Goal: Obtain resource: Download file/media

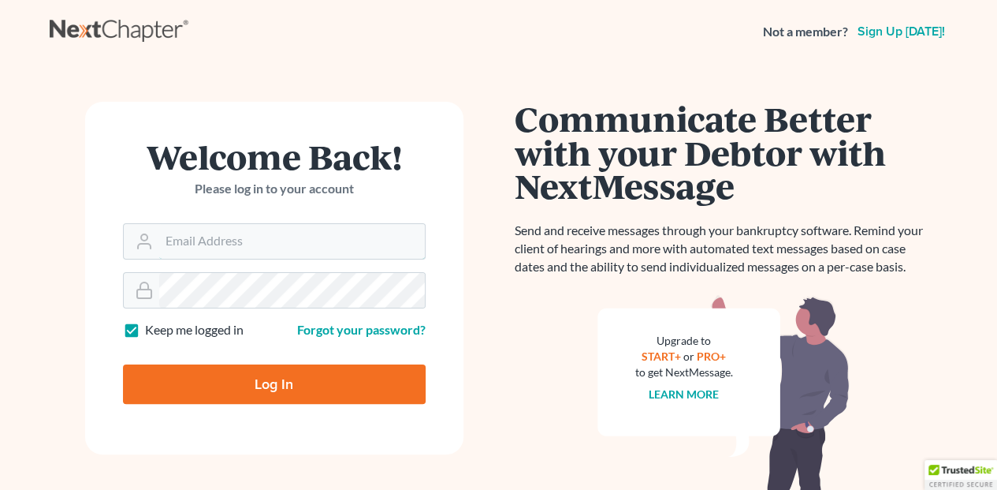
type input "[EMAIL_ADDRESS][DOMAIN_NAME]"
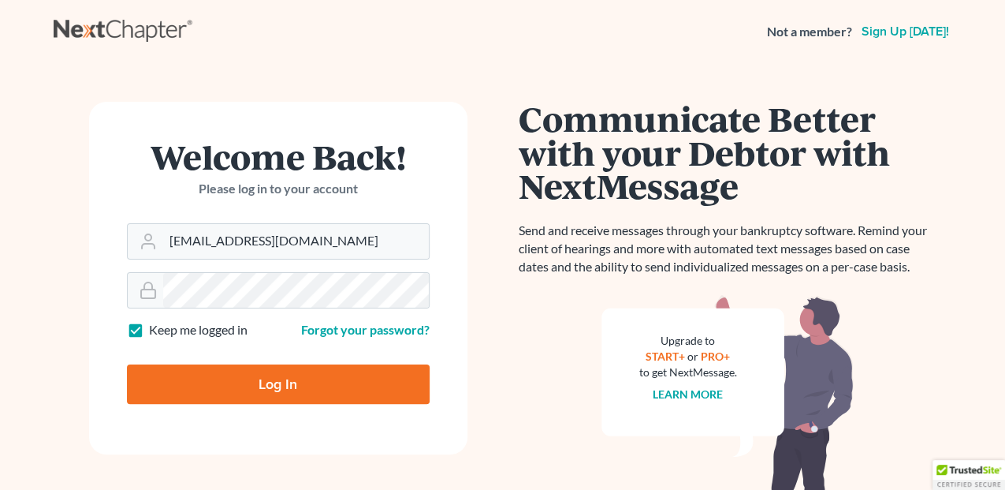
click at [278, 384] on input "Log In" at bounding box center [278, 383] width 303 height 39
type input "Thinking..."
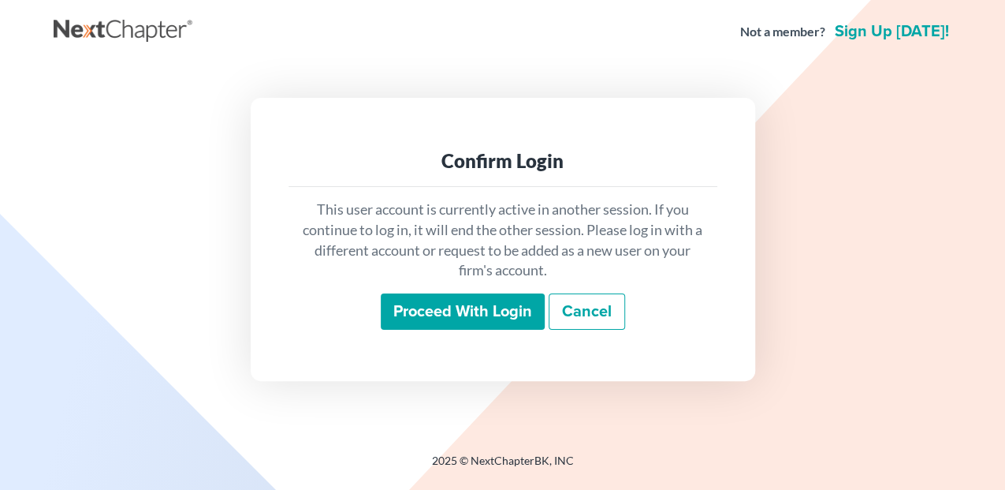
click at [508, 319] on input "Proceed with login" at bounding box center [463, 311] width 164 height 36
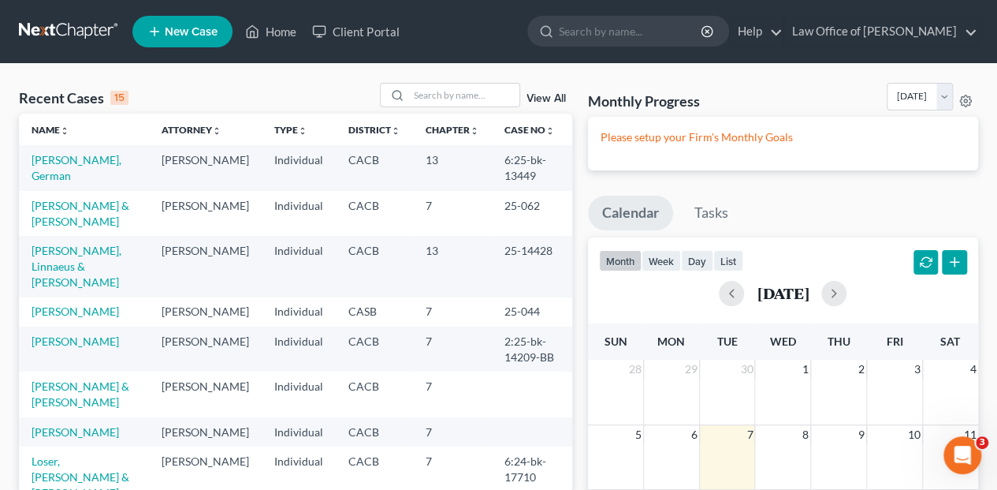
click at [89, 263] on td "Simkin, Linnaeus & Reed, Jan" at bounding box center [84, 266] width 130 height 61
click at [89, 251] on link "Simkin, Linnaeus & Reed, Jan" at bounding box center [77, 266] width 90 height 45
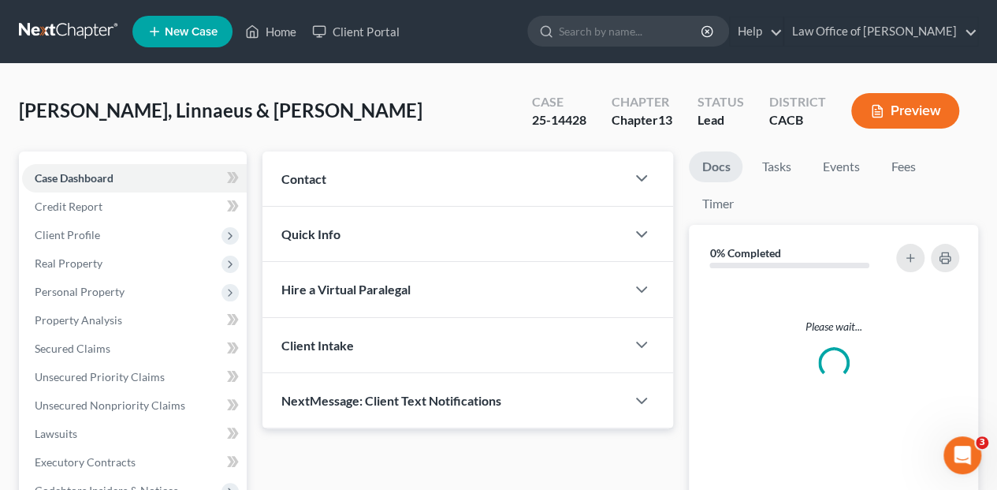
click at [88, 252] on span "Real Property" at bounding box center [134, 263] width 225 height 28
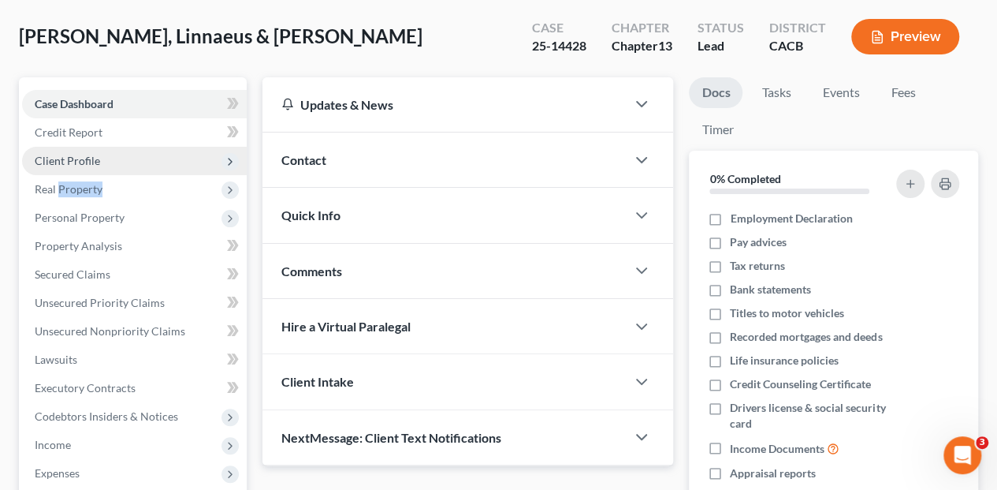
scroll to position [36, 0]
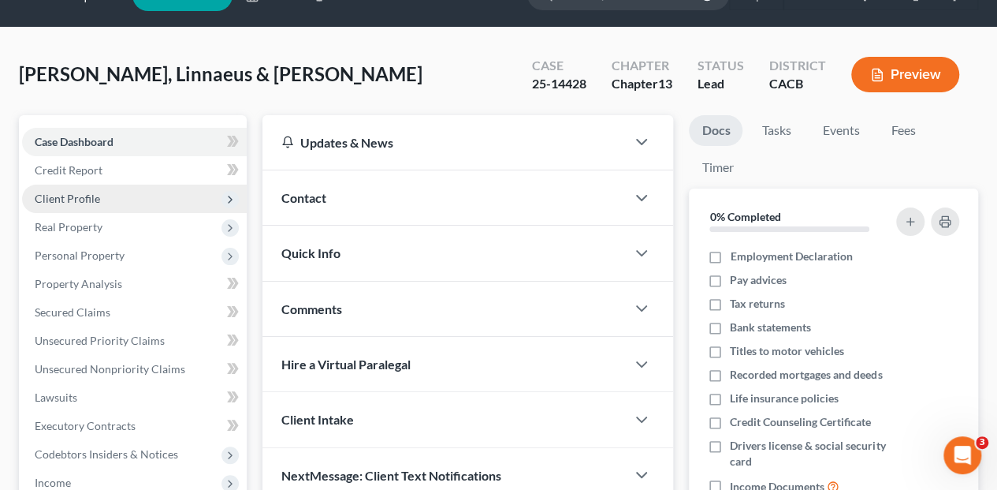
click at [69, 195] on span "Client Profile" at bounding box center [67, 198] width 65 height 13
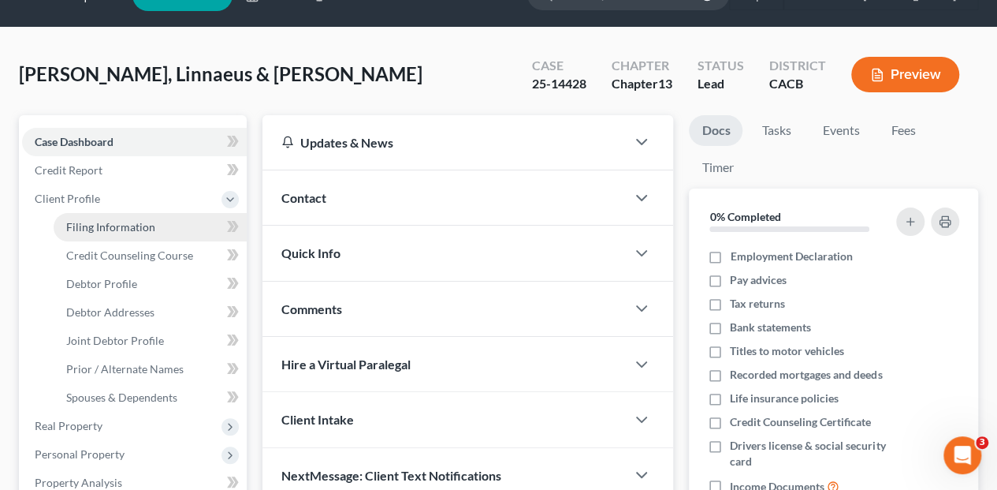
click at [99, 229] on span "Filing Information" at bounding box center [110, 226] width 89 height 13
select select "1"
select select "3"
select select "4"
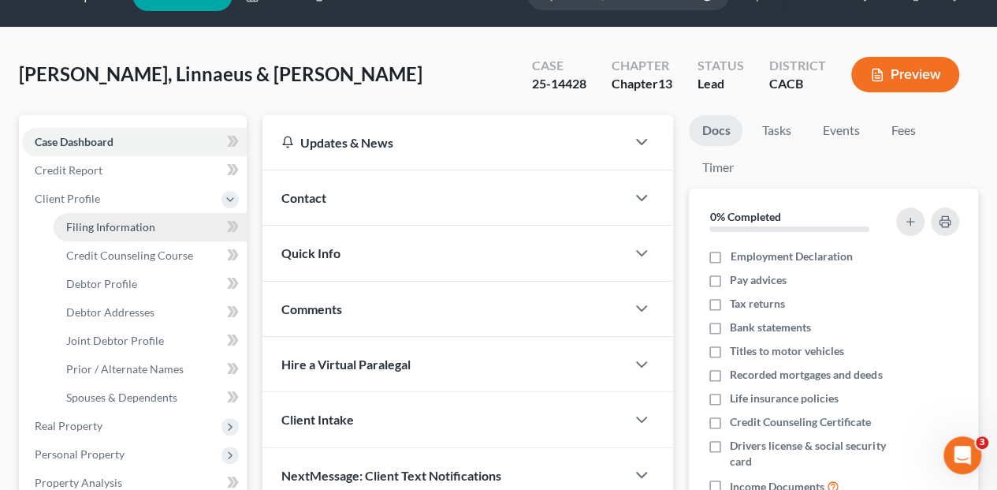
select select "1"
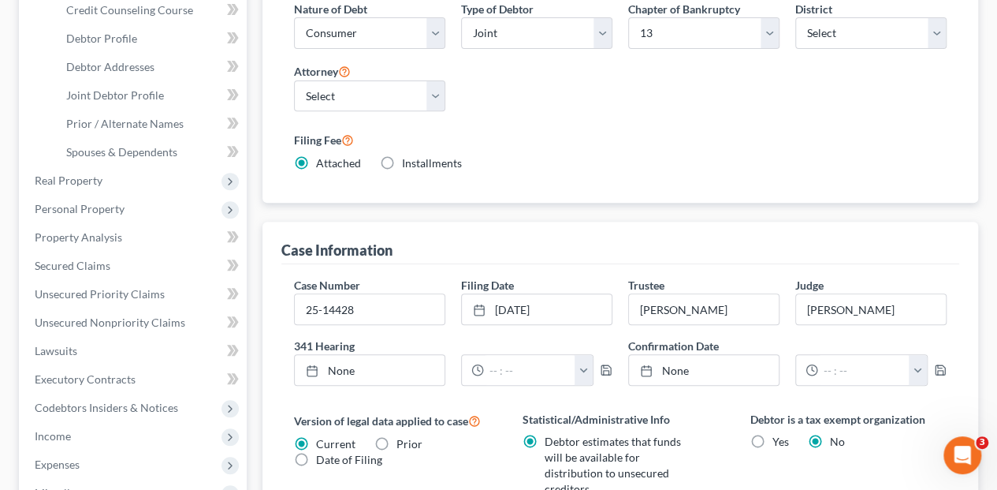
scroll to position [315, 0]
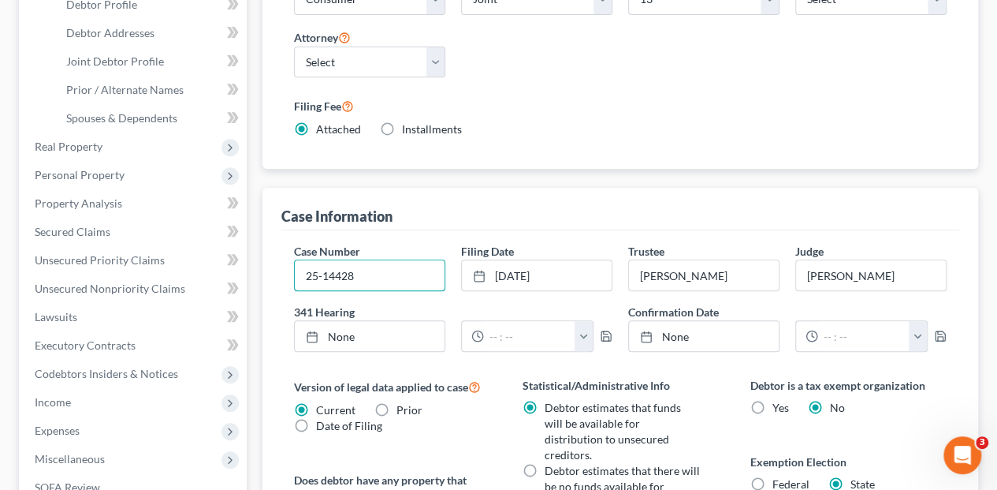
drag, startPoint x: 367, startPoint y: 268, endPoint x: 243, endPoint y: 263, distance: 124.7
click at [249, 262] on div "Petition Navigation Case Dashboard Payments Invoices Payments Payments Credit R…" at bounding box center [498, 317] width 975 height 963
paste input ":25-bk-14428-VZ"
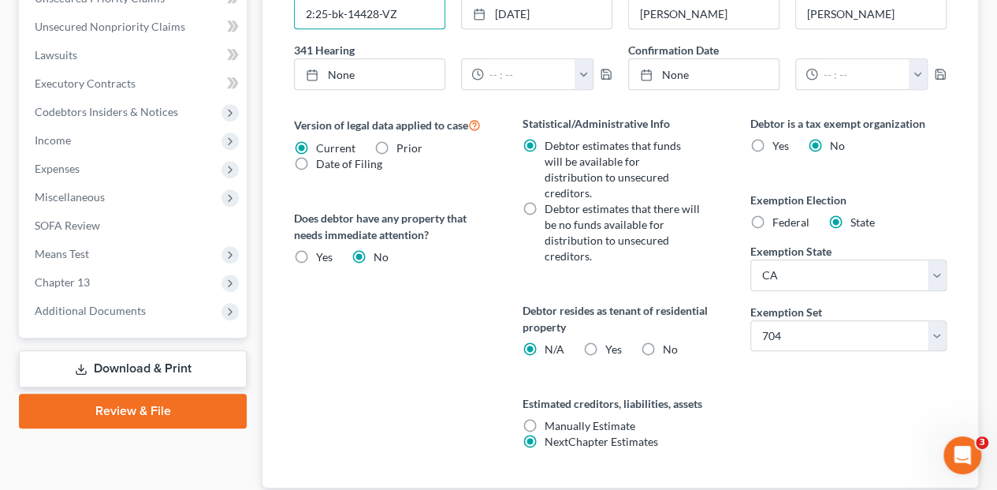
scroll to position [578, 0]
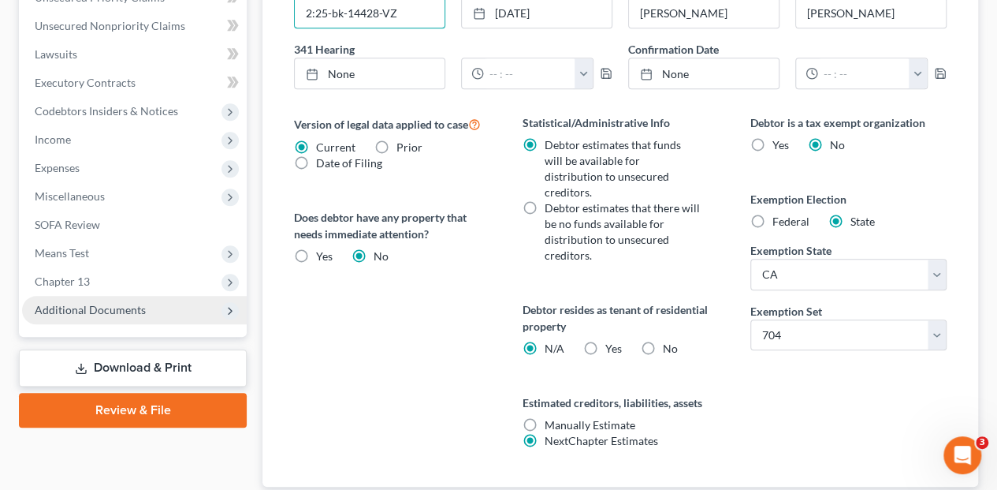
type input "2:25-bk-14428-VZ"
click at [87, 311] on span "Additional Documents" at bounding box center [90, 309] width 111 height 13
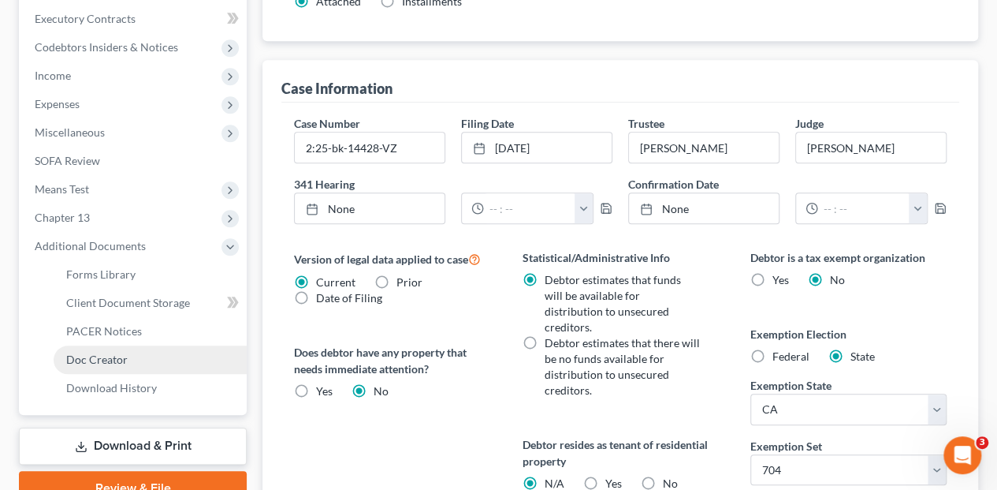
scroll to position [484, 0]
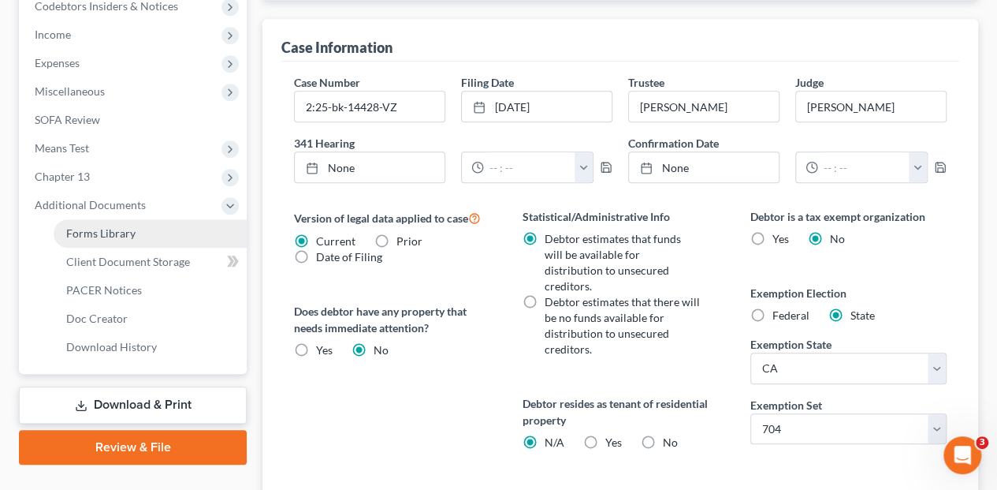
click at [108, 235] on span "Forms Library" at bounding box center [100, 232] width 69 height 13
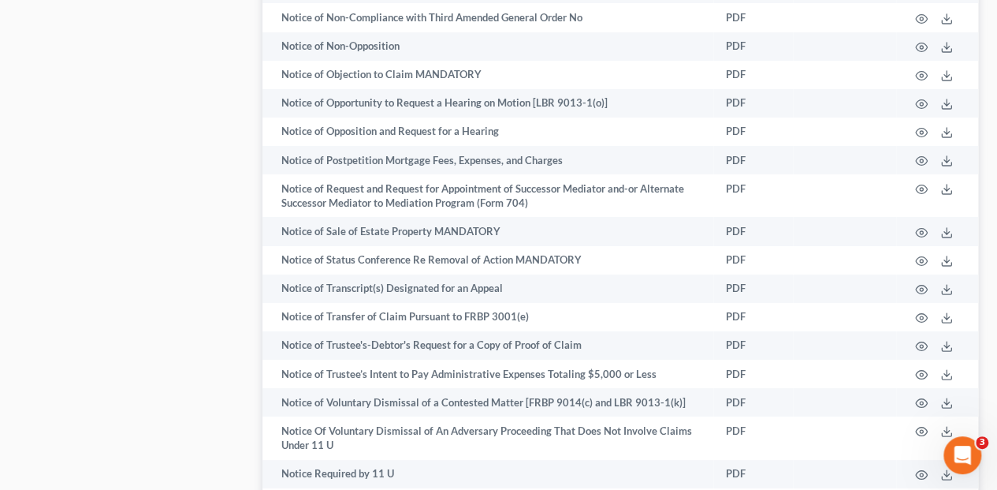
scroll to position [5835, 0]
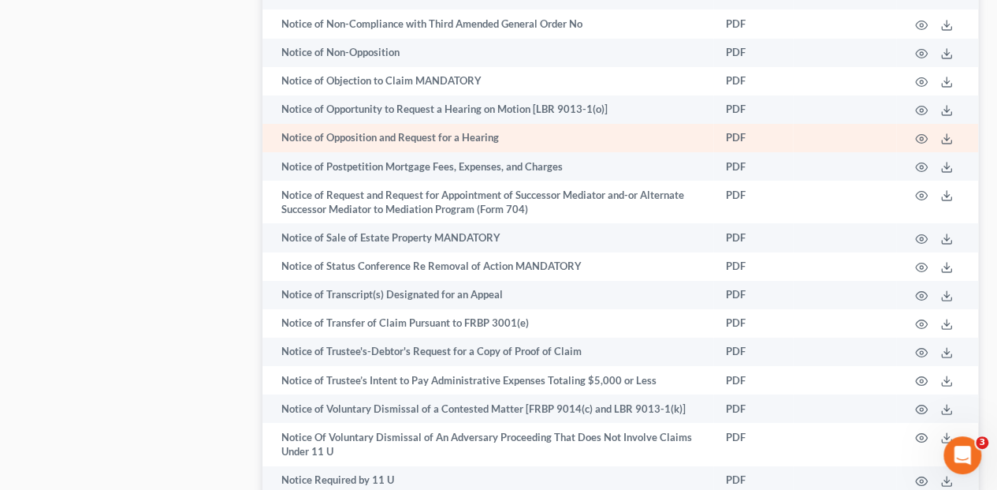
click at [357, 124] on td "Notice of Opposition and Request for a Hearing" at bounding box center [488, 138] width 451 height 28
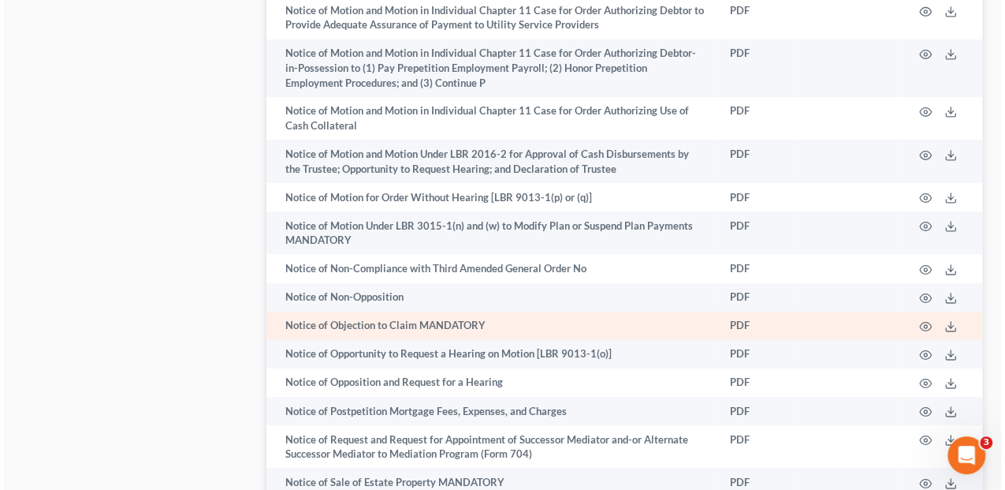
scroll to position [5571, 0]
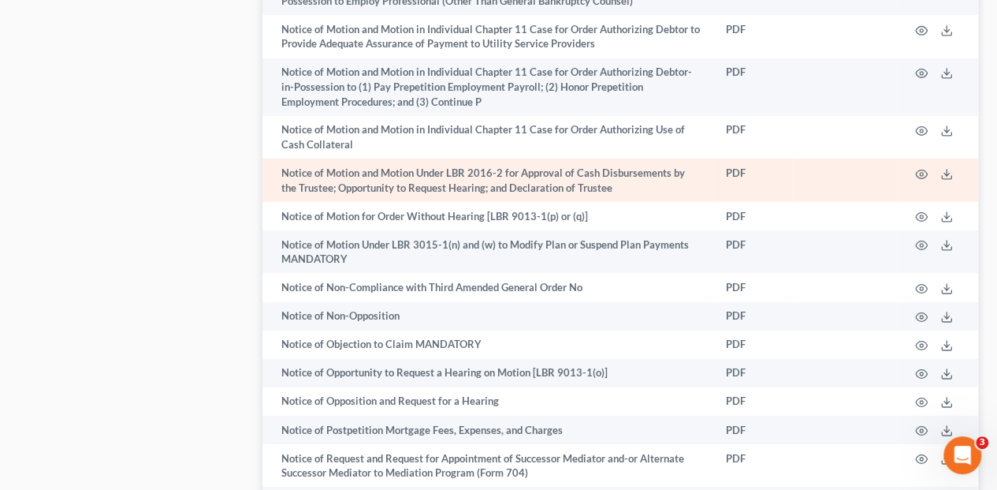
click at [391, 158] on td "Notice of Motion and Motion Under LBR 2016-2 for Approval of Cash Disbursements…" at bounding box center [488, 179] width 451 height 43
click at [919, 168] on icon "button" at bounding box center [921, 174] width 13 height 13
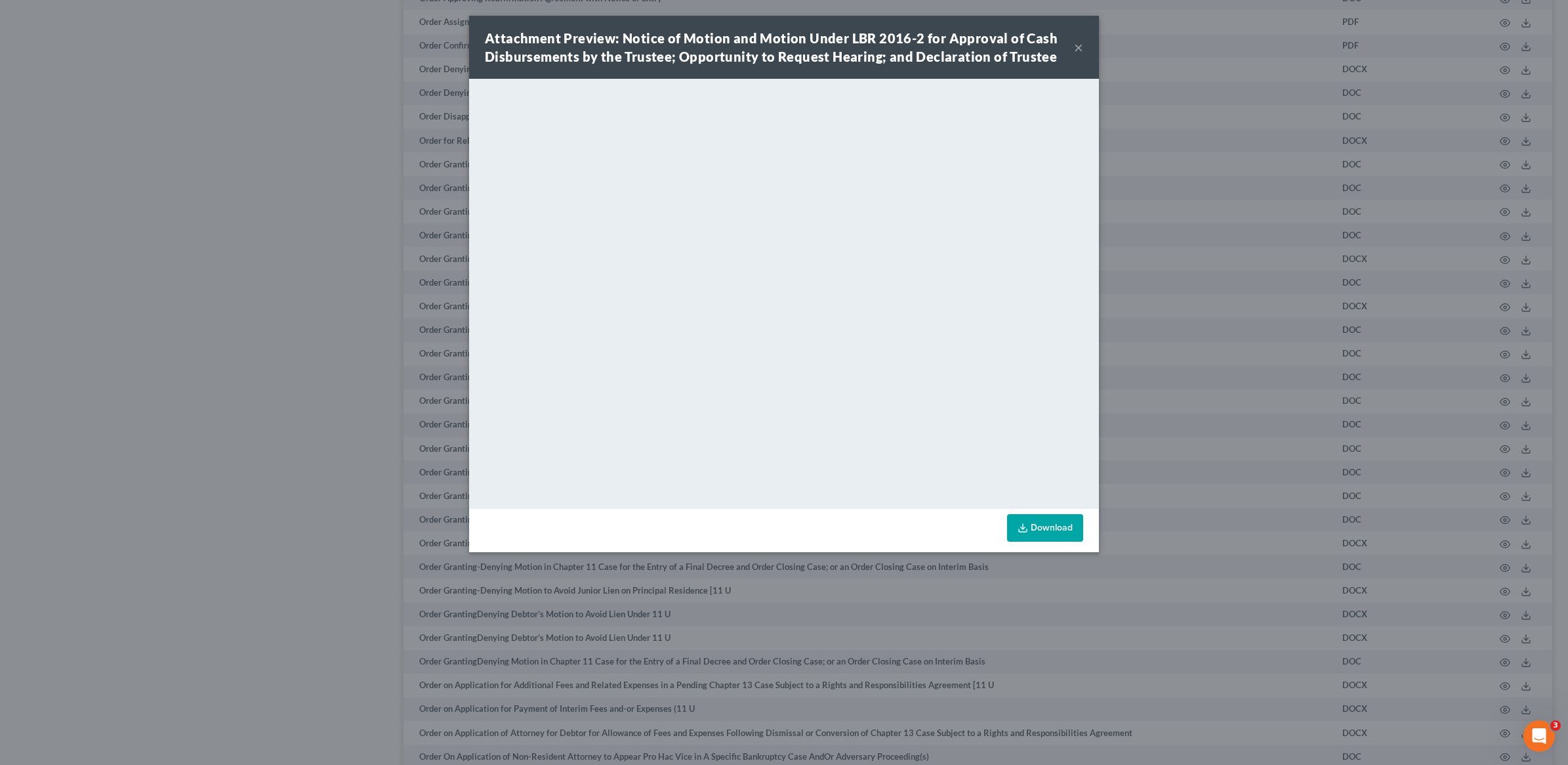
click at [836, 407] on link "Download" at bounding box center [1045, 527] width 76 height 27
select select "1"
select select "3"
select select "7"
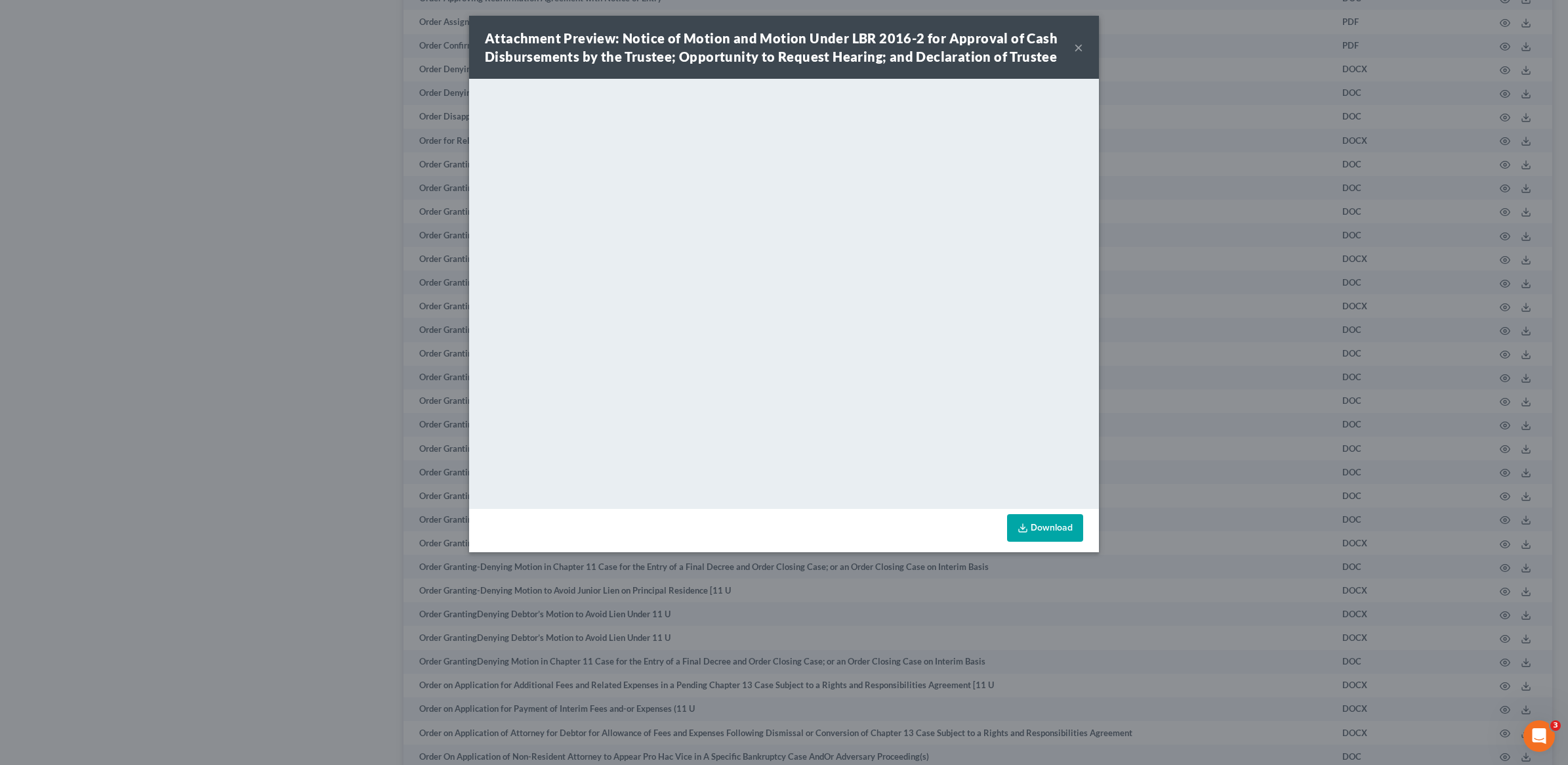
select select "0"
select select "4"
select select "1"
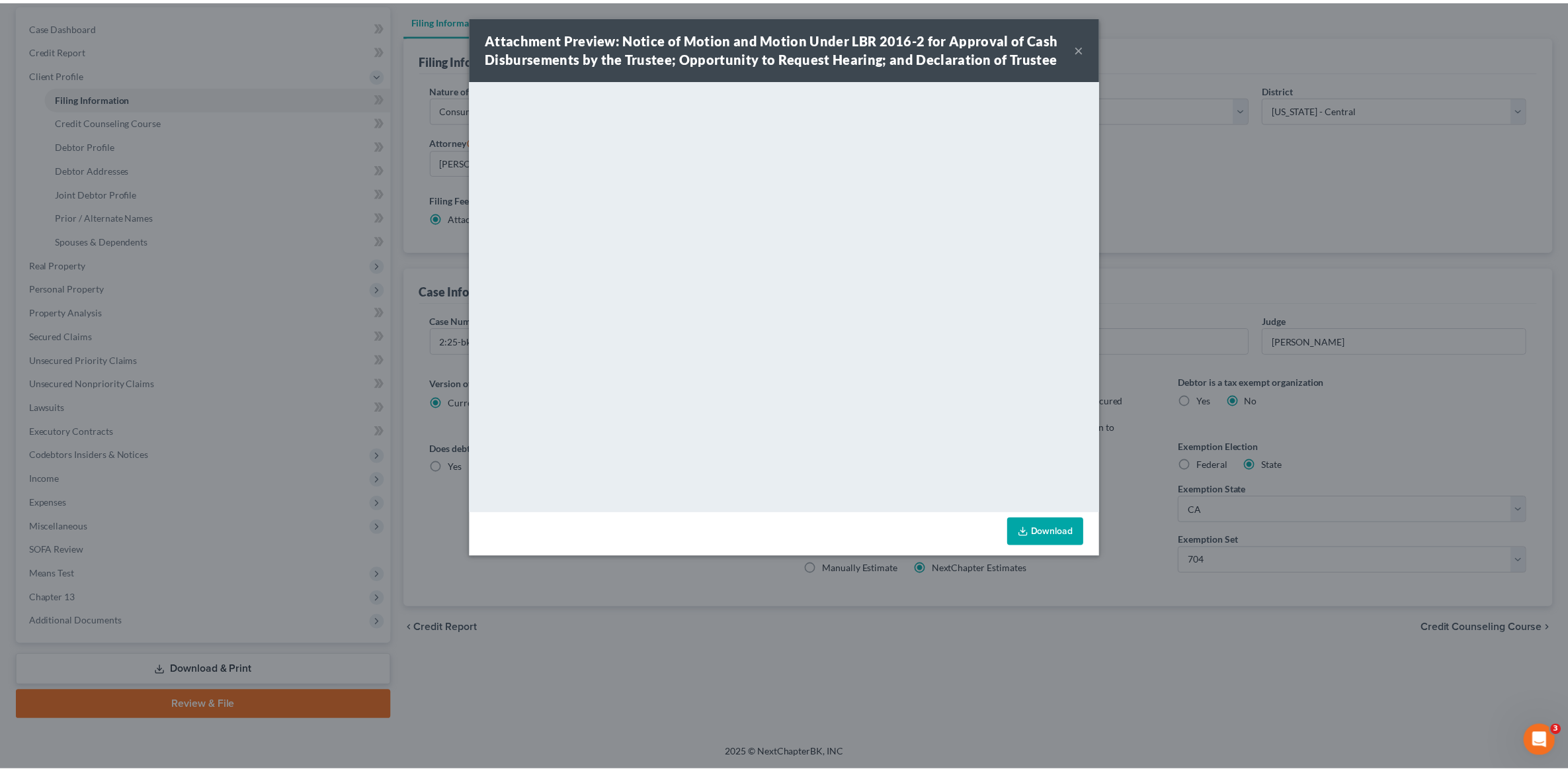
scroll to position [122, 0]
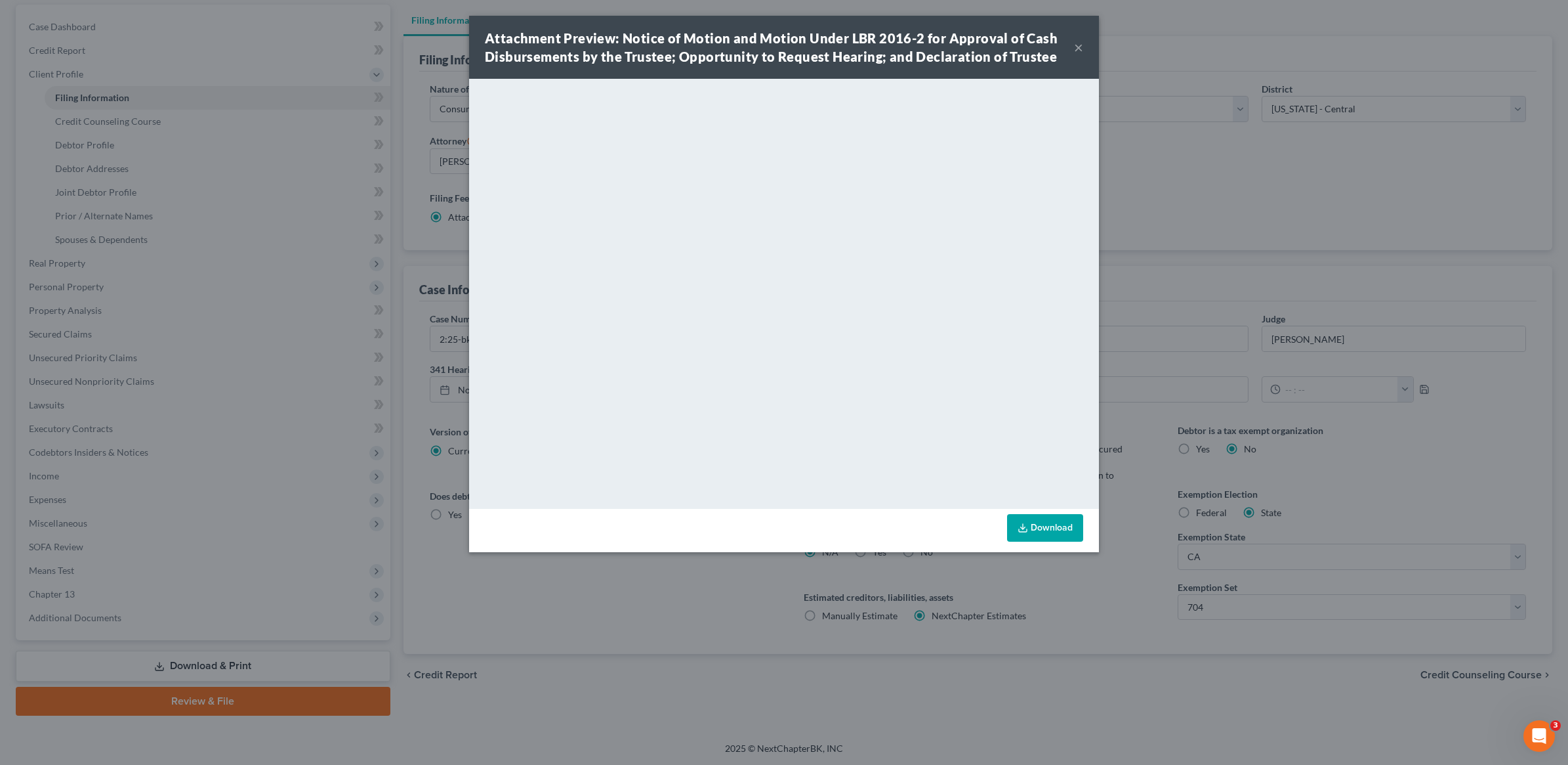
click at [836, 47] on button "×" at bounding box center [1079, 47] width 9 height 16
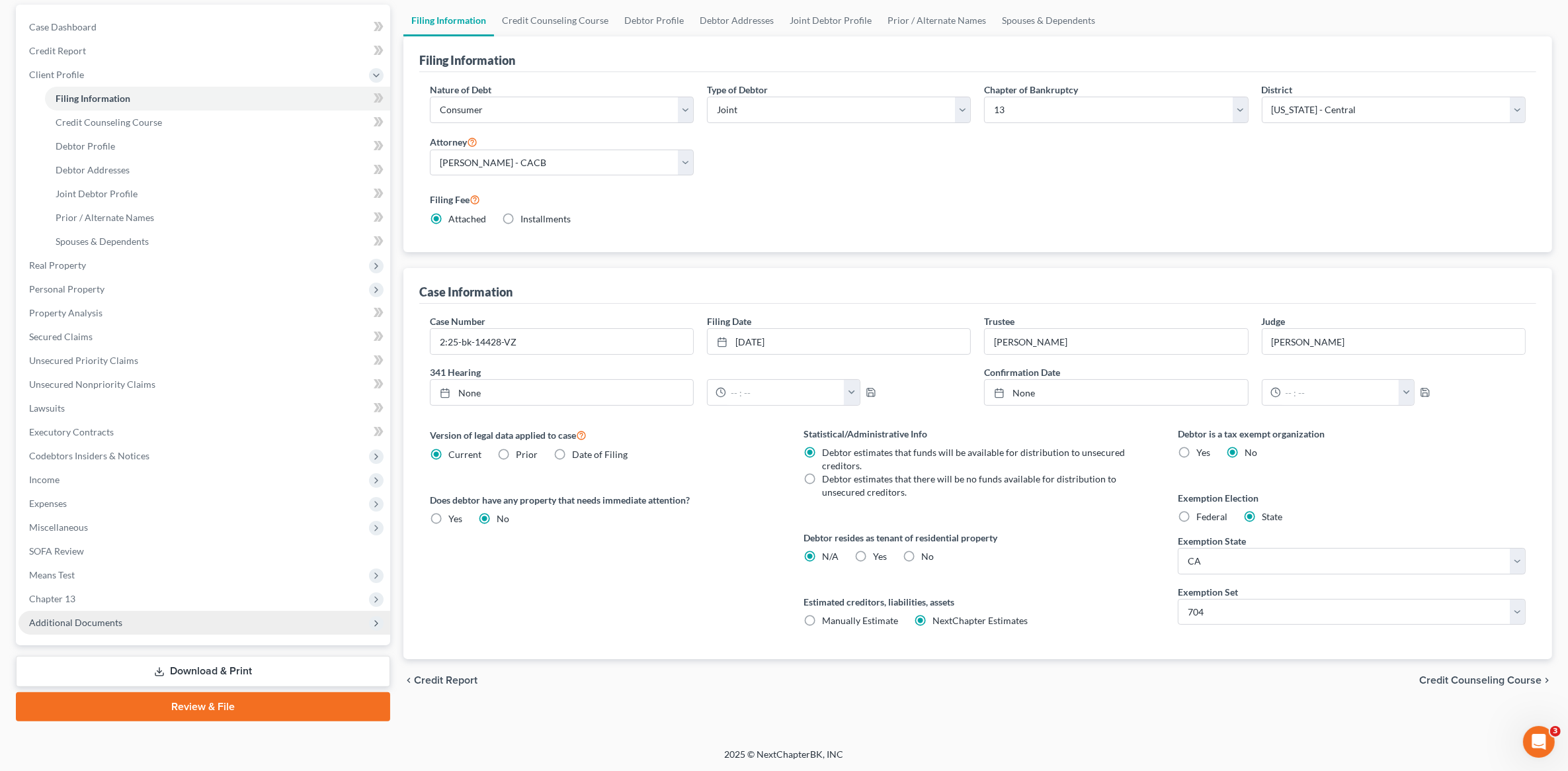
click at [70, 410] on span "Additional Documents" at bounding box center [204, 623] width 372 height 23
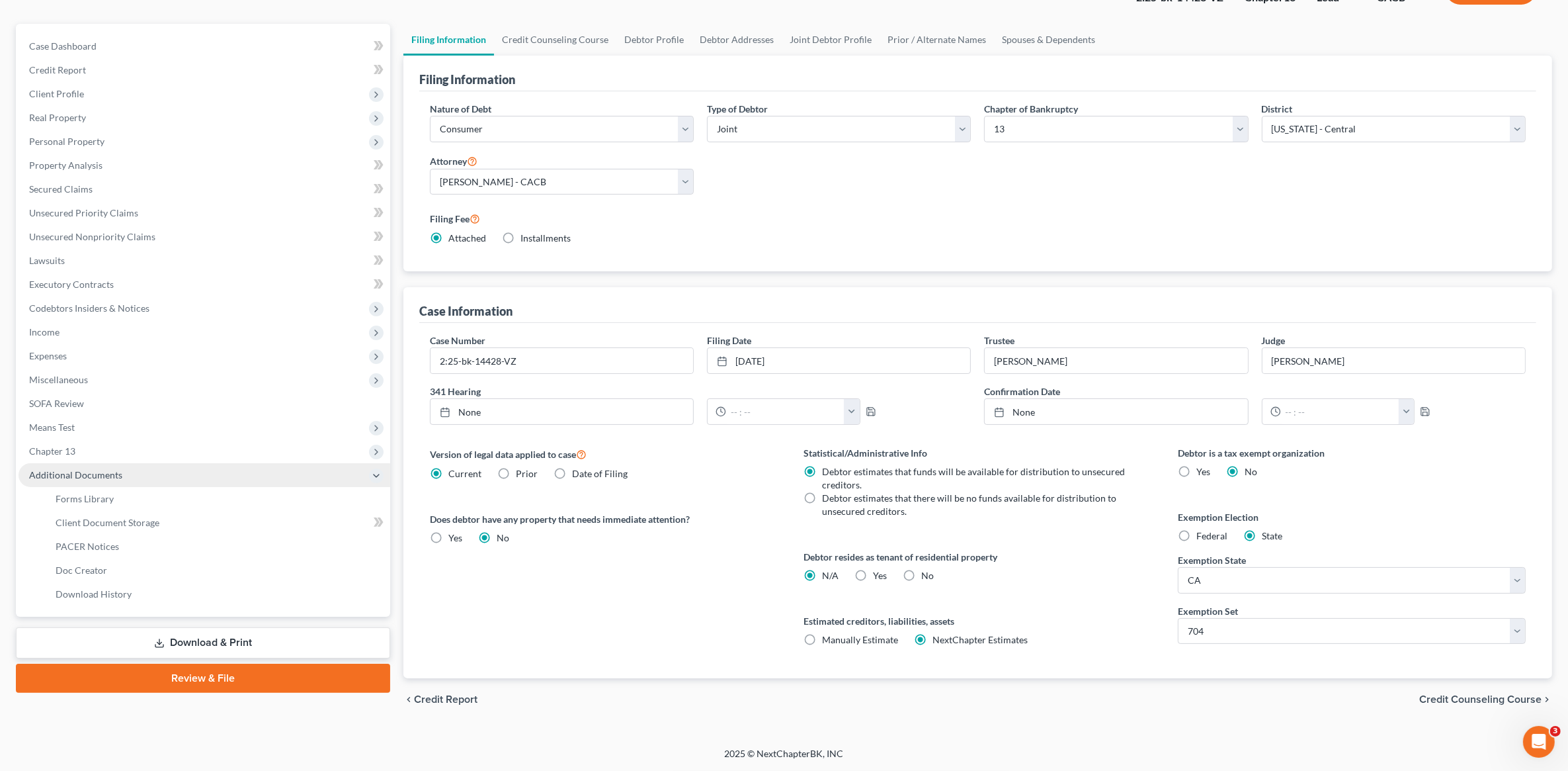
scroll to position [104, 0]
click at [76, 410] on span "Additional Documents" at bounding box center [76, 474] width 93 height 11
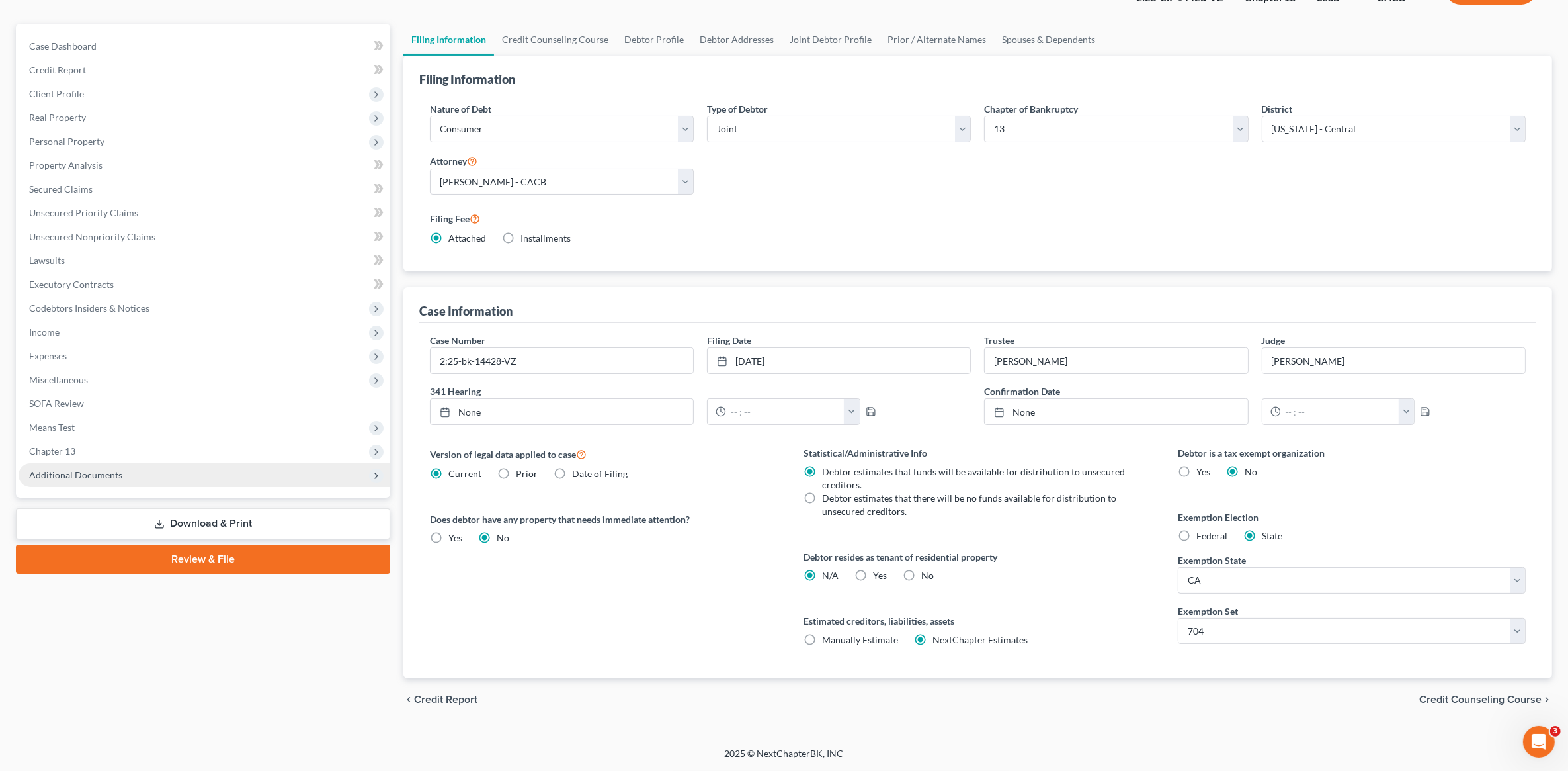
click at [76, 410] on span "Additional Documents" at bounding box center [76, 474] width 93 height 11
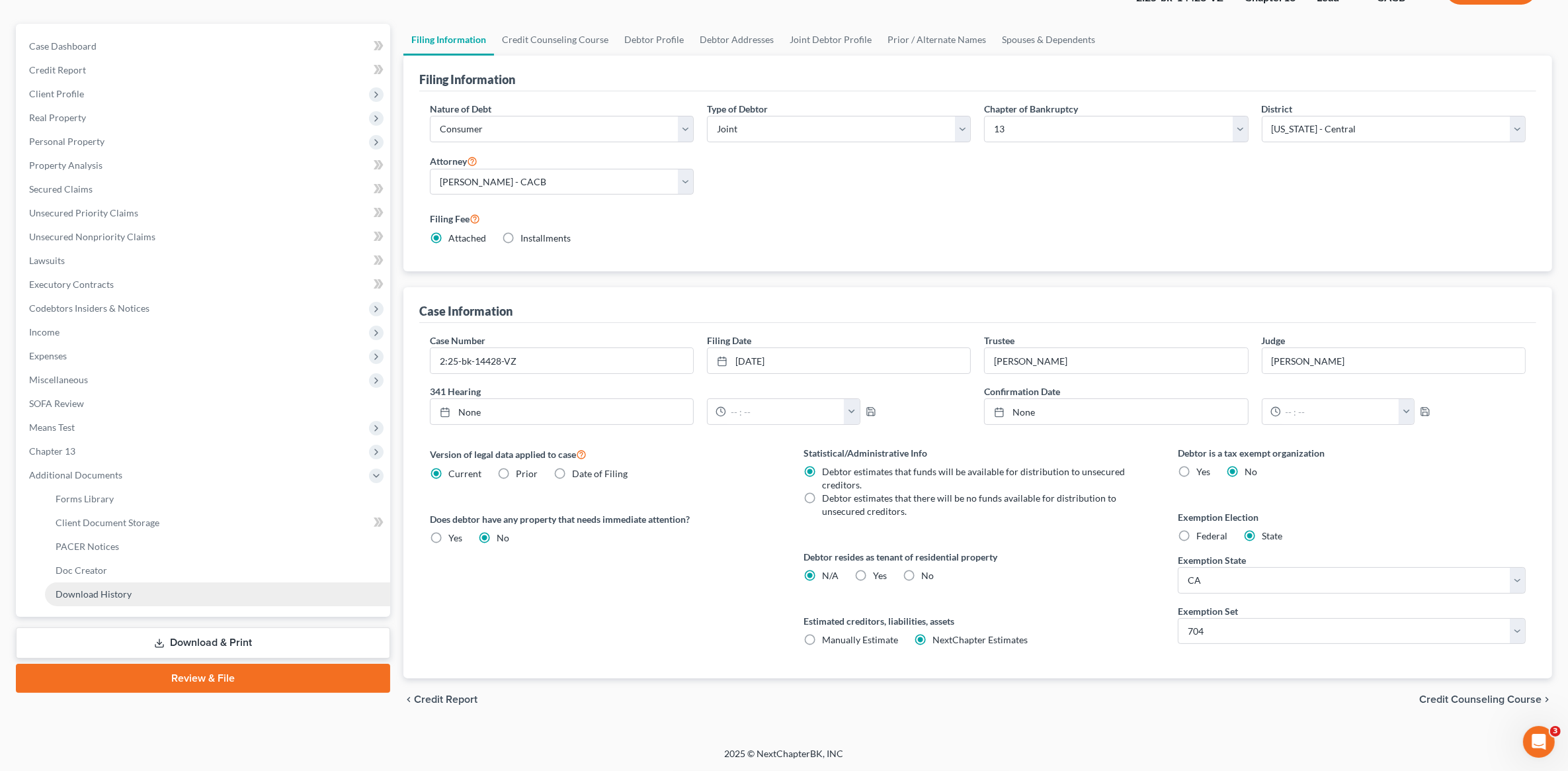
click at [104, 410] on span "Download History" at bounding box center [93, 593] width 76 height 11
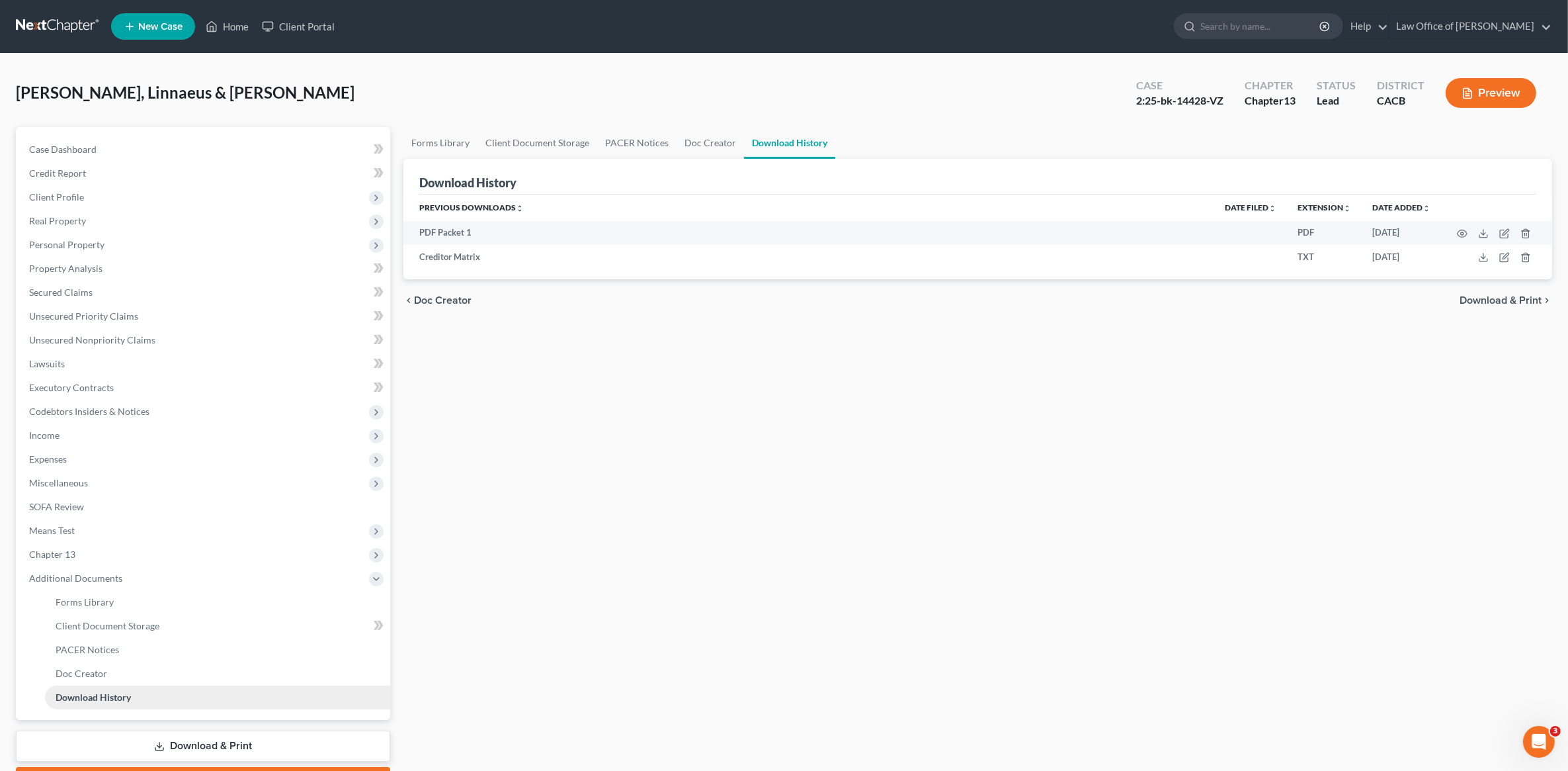
click at [84, 410] on span "Download History" at bounding box center [93, 696] width 76 height 11
click at [85, 410] on span "Doc Creator" at bounding box center [81, 673] width 51 height 11
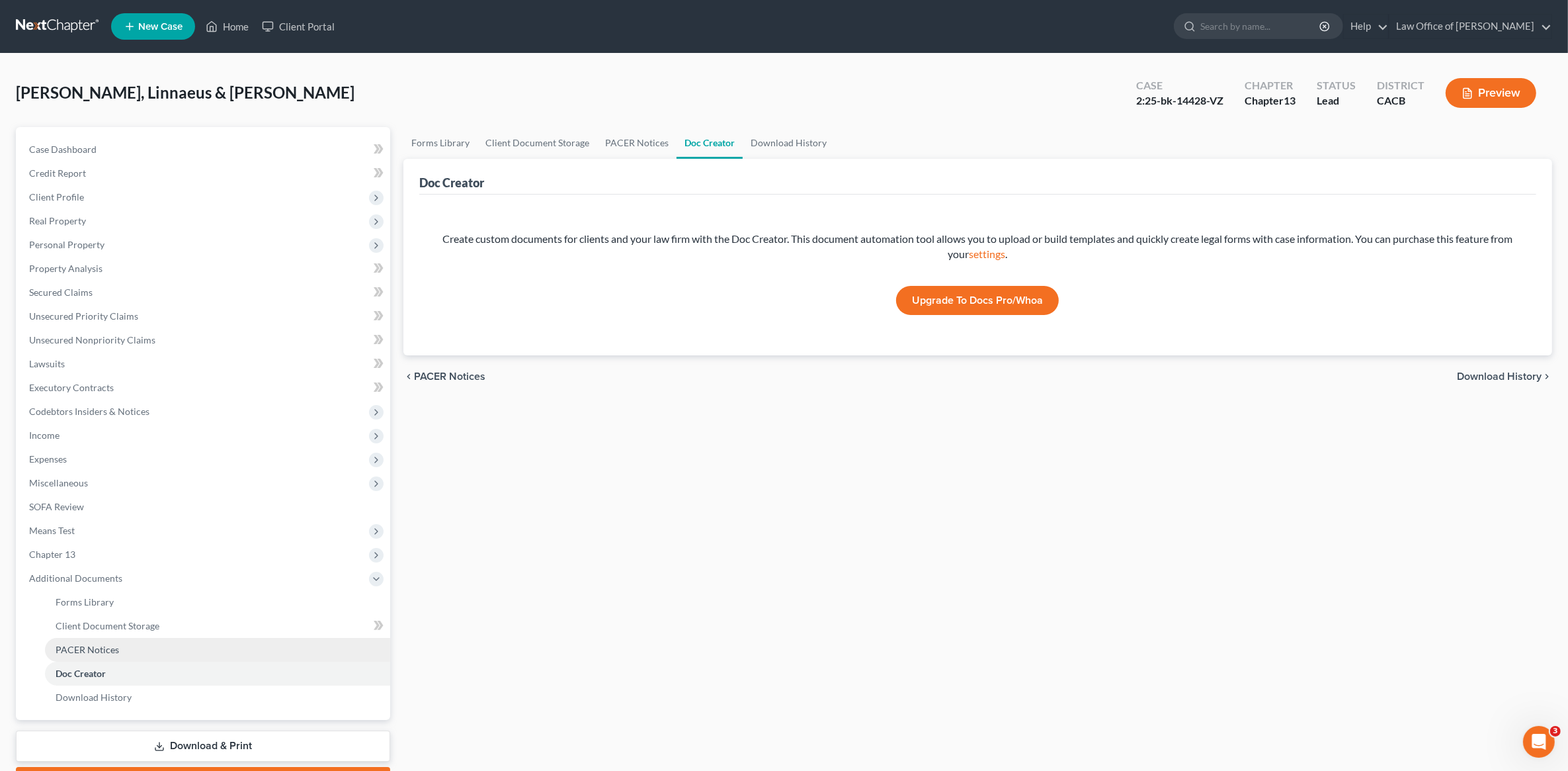
click at [92, 410] on span "PACER Notices" at bounding box center [87, 649] width 64 height 11
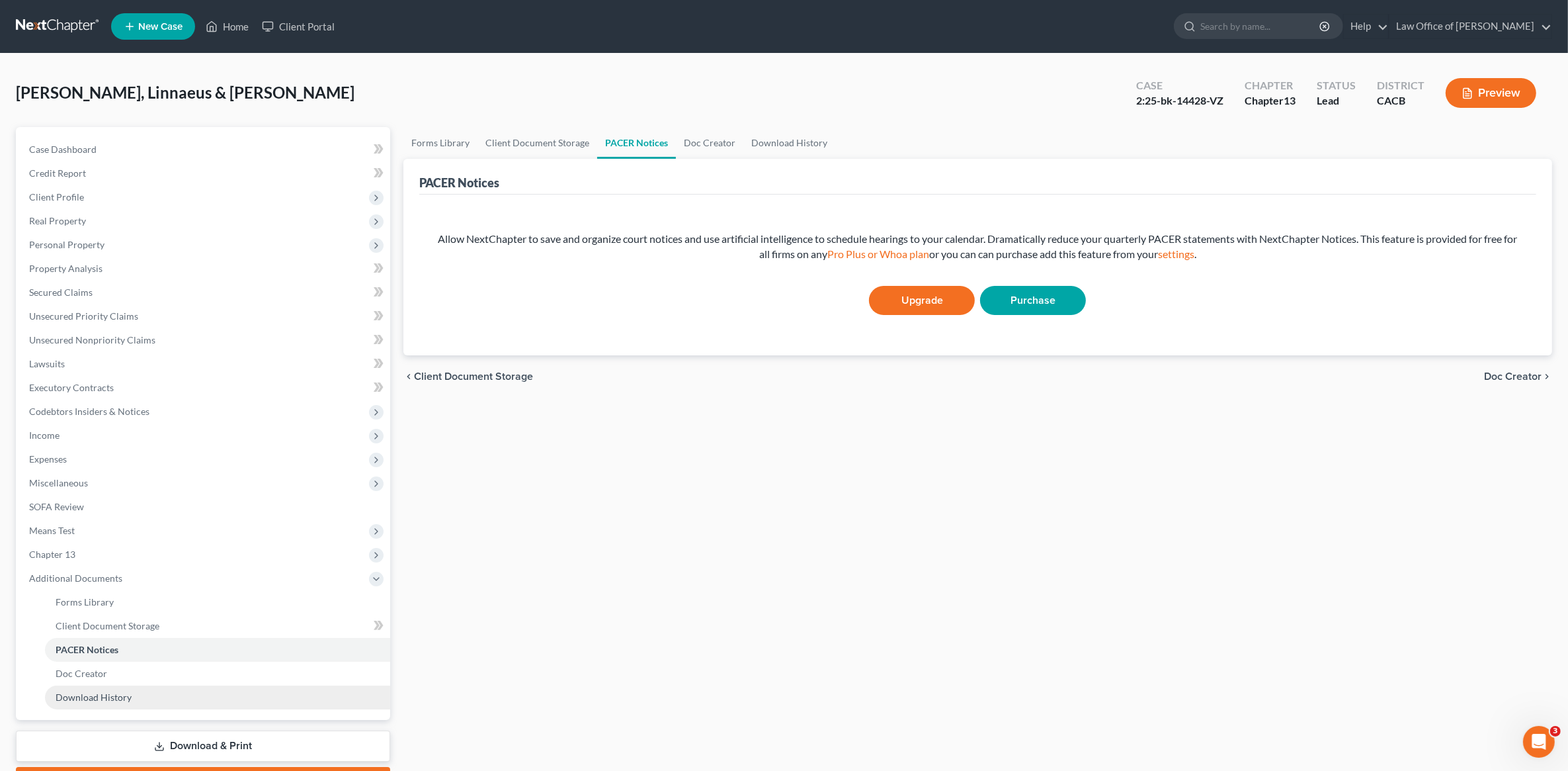
click at [89, 410] on span "Download History" at bounding box center [93, 696] width 76 height 11
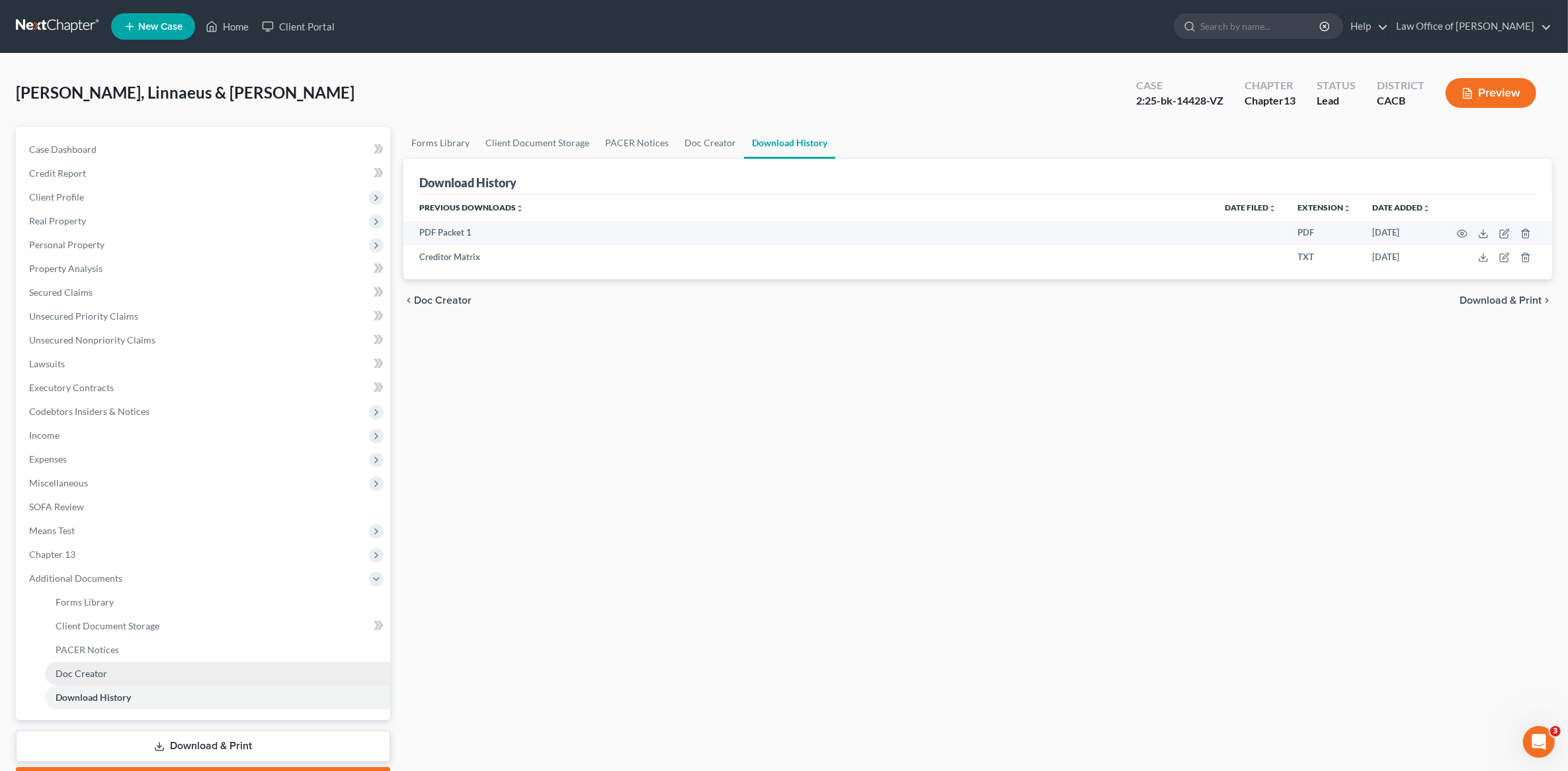
click at [88, 410] on span "Doc Creator" at bounding box center [81, 673] width 51 height 11
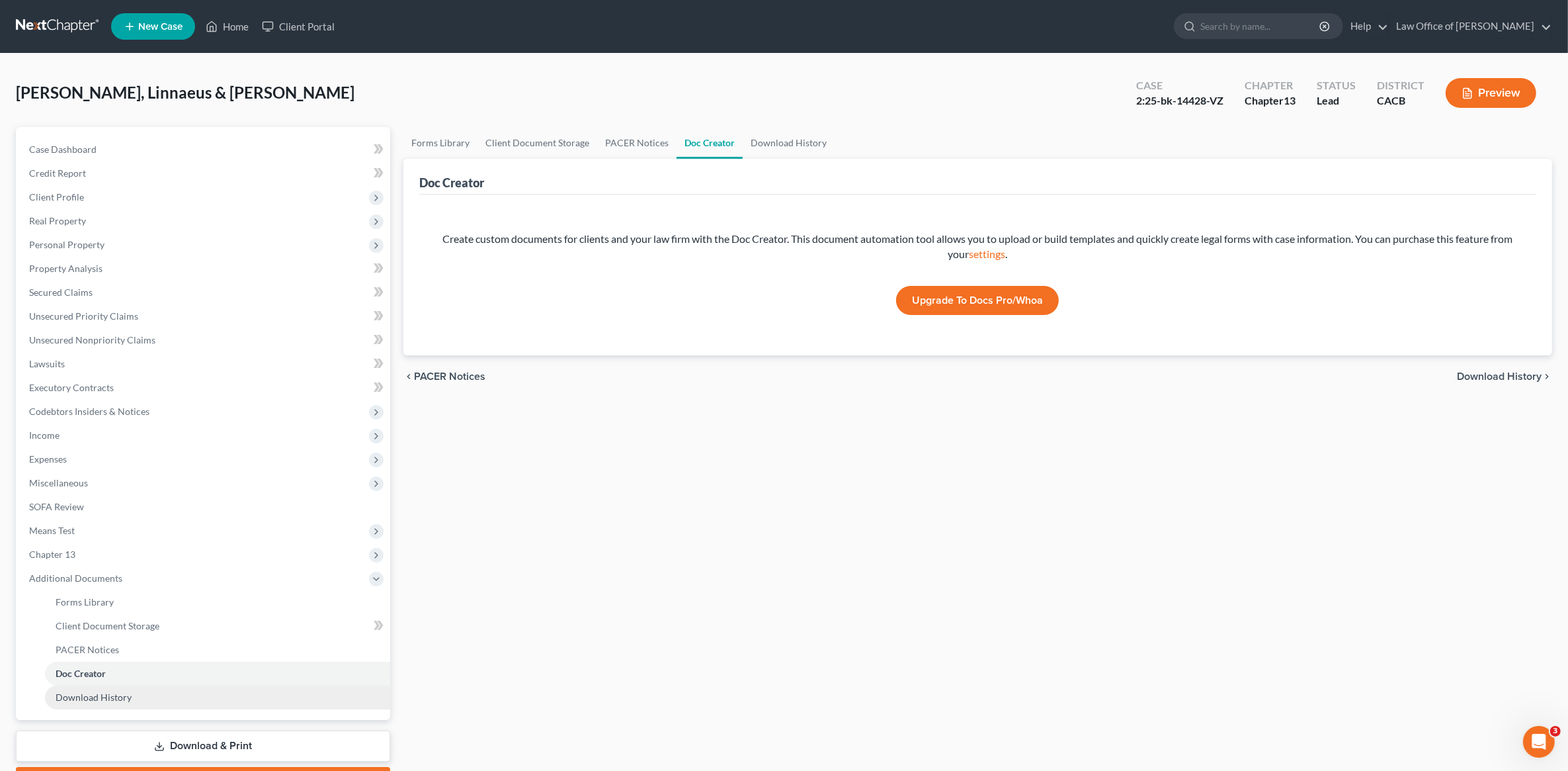
click at [84, 410] on span "Download History" at bounding box center [93, 696] width 76 height 11
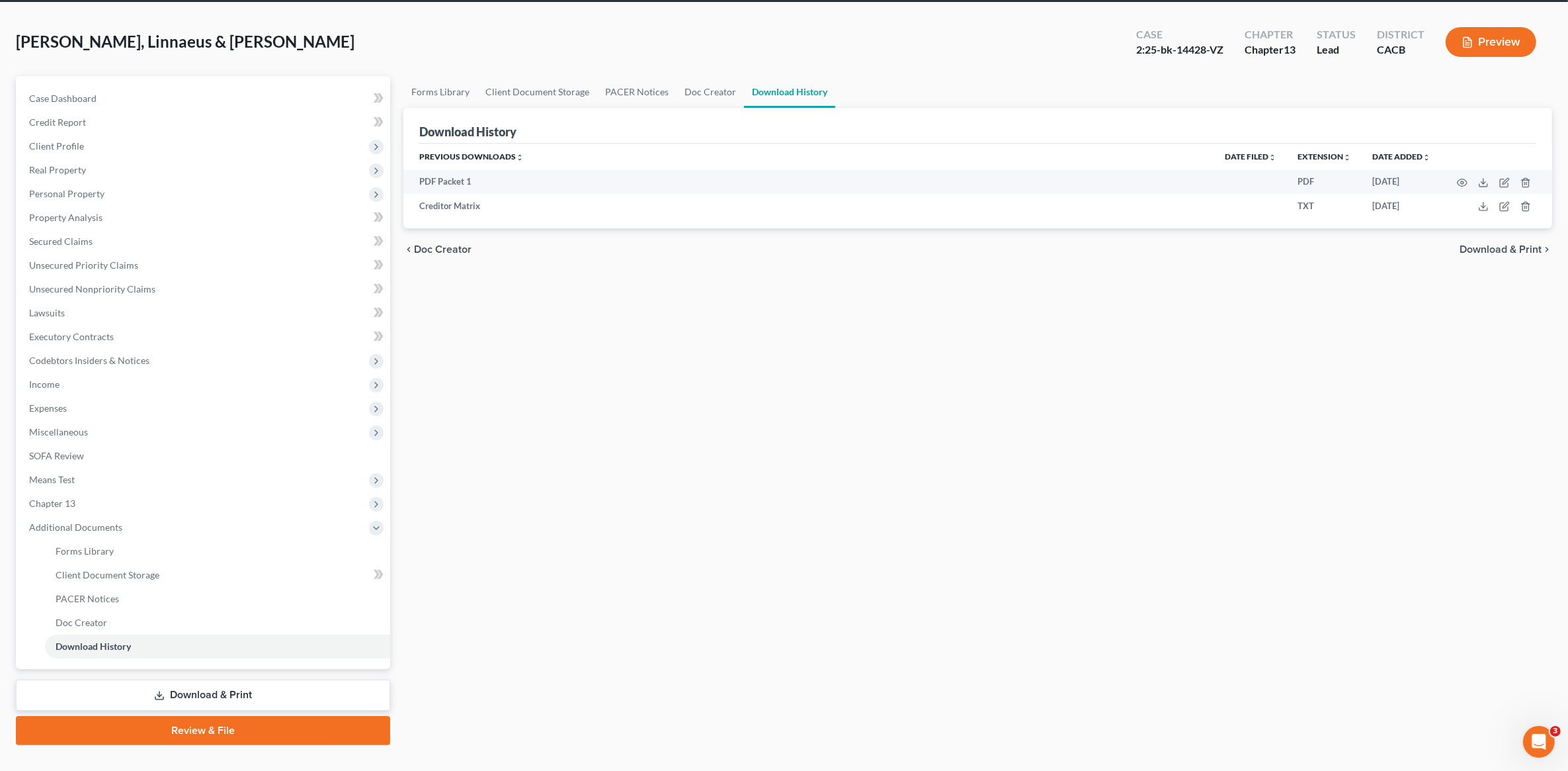
scroll to position [74, 0]
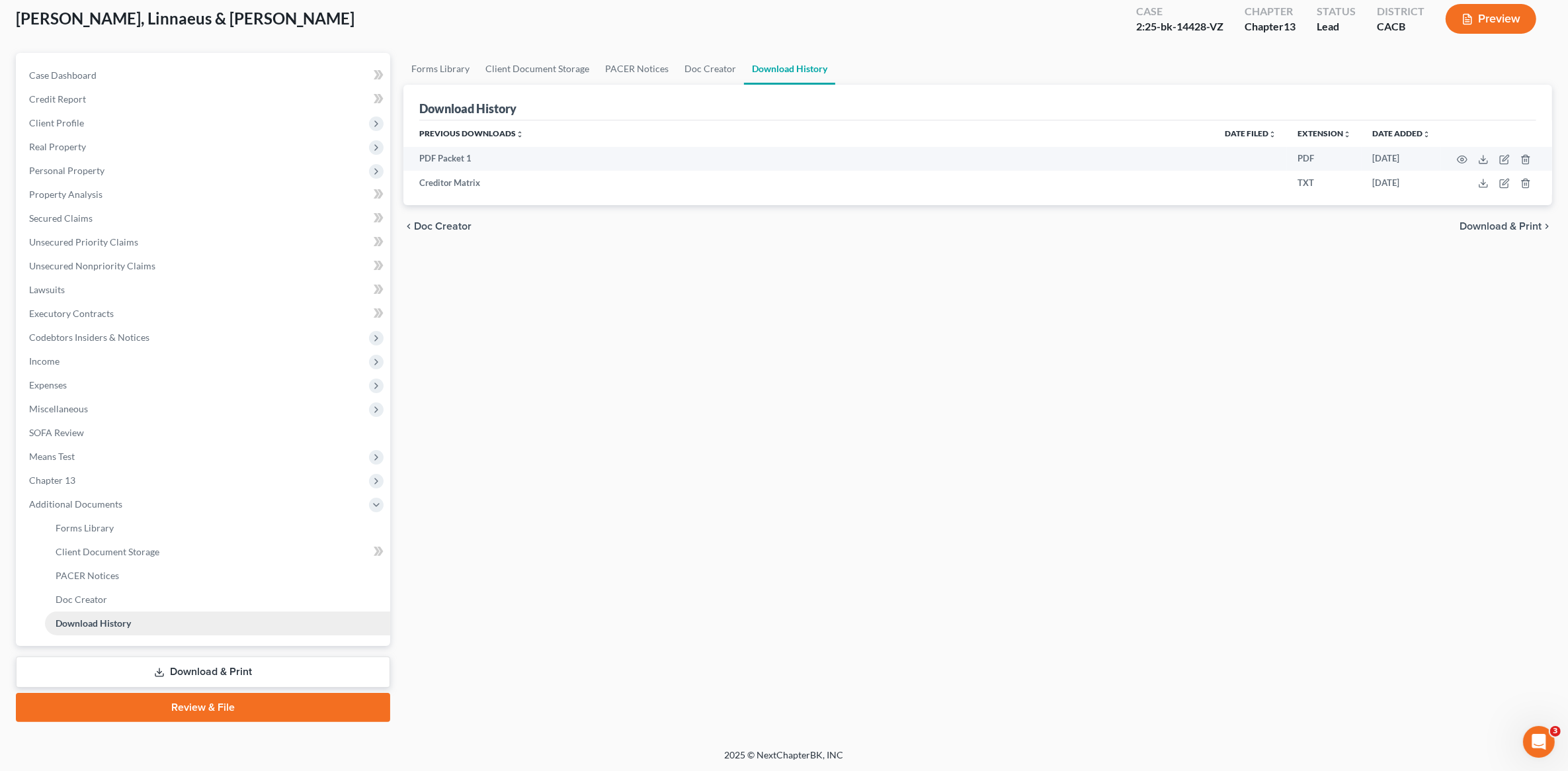
click at [86, 410] on link "Download History" at bounding box center [218, 623] width 346 height 23
click at [91, 410] on span "Forms Library" at bounding box center [84, 527] width 58 height 11
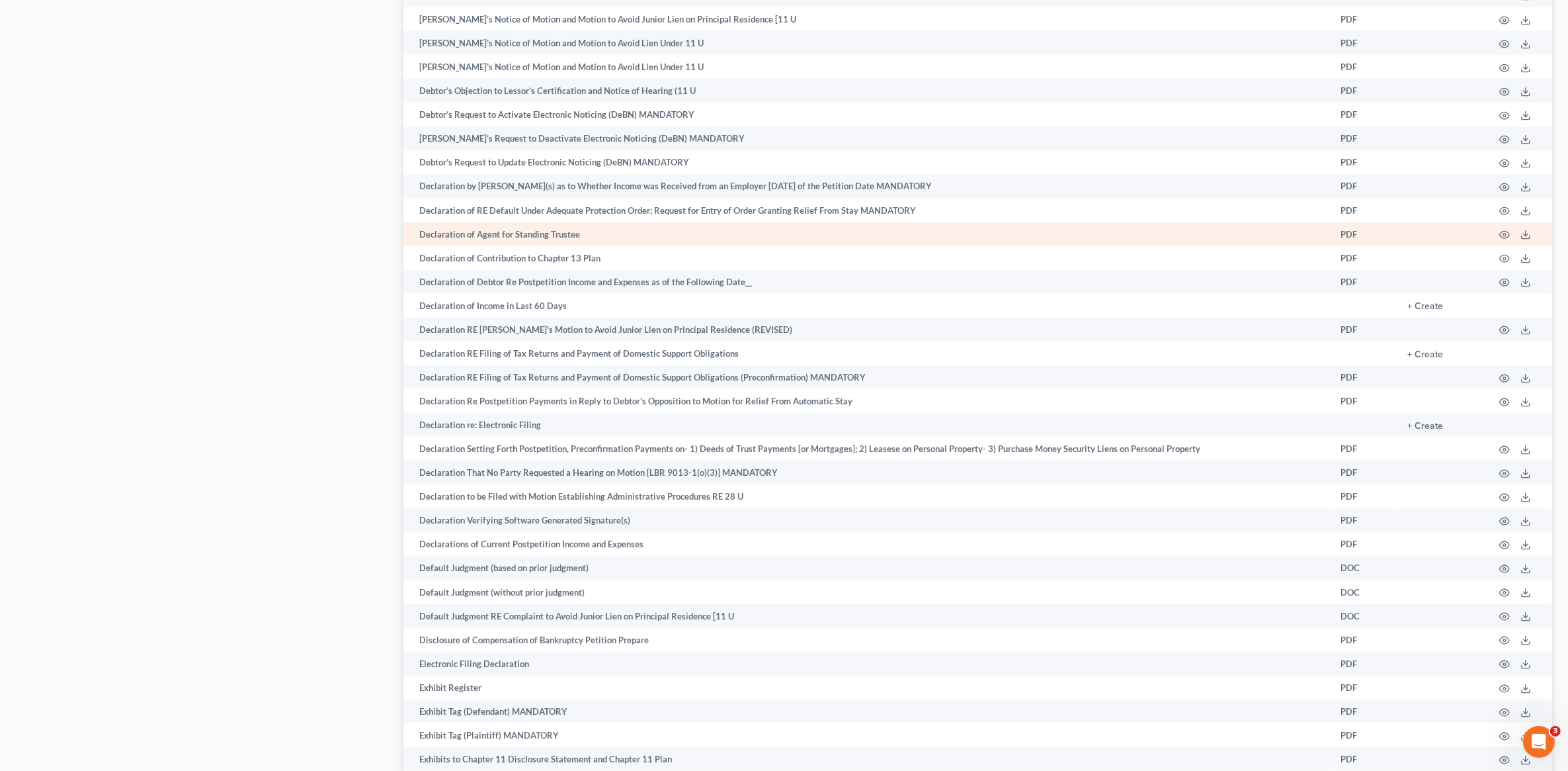
scroll to position [2067, 0]
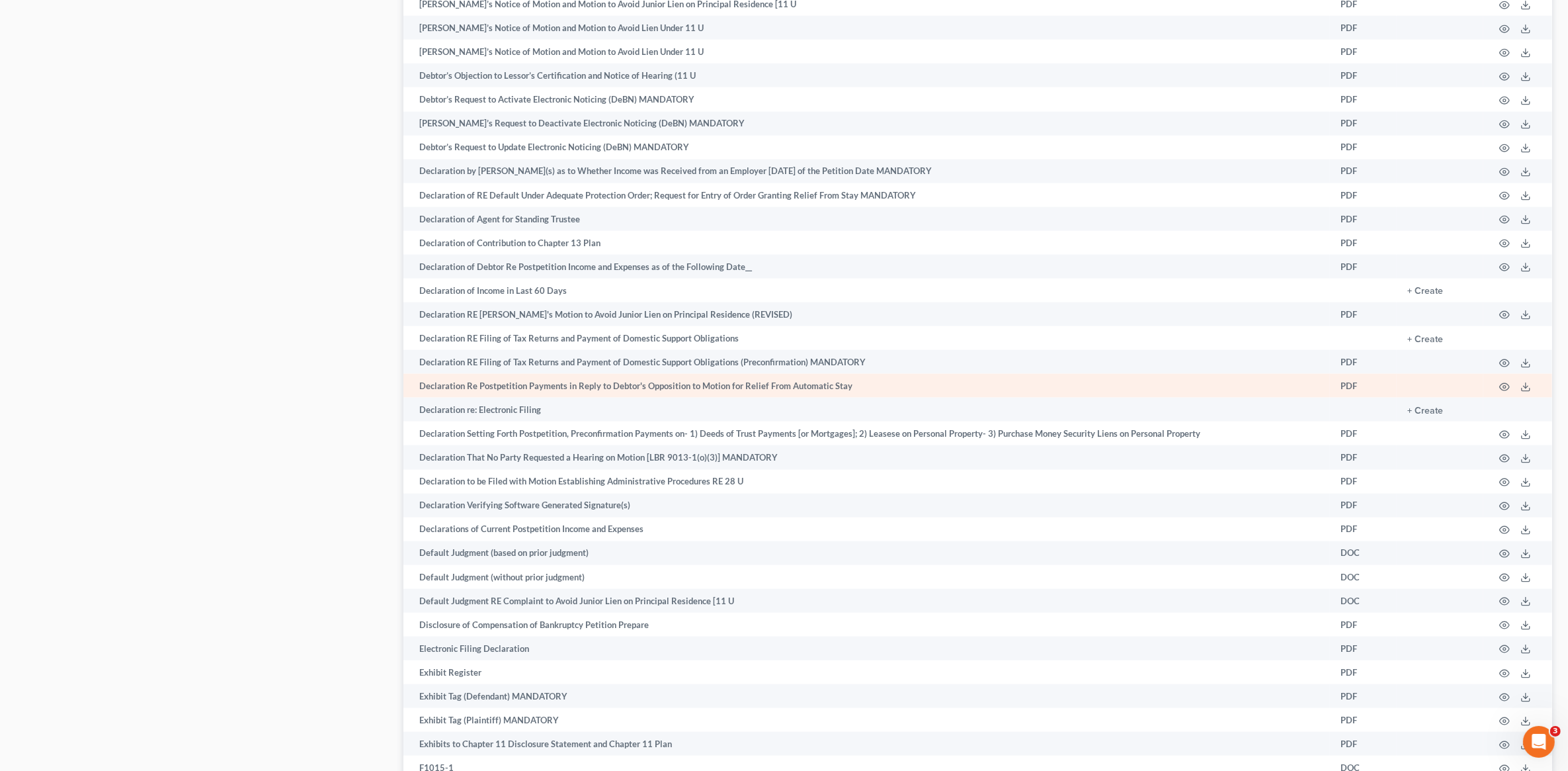
click at [528, 390] on td "Declaration Re Postpetition Payments in Reply to Debtor's Opposition to Motion …" at bounding box center [867, 385] width 927 height 23
click at [842, 382] on icon "button" at bounding box center [1504, 387] width 11 height 11
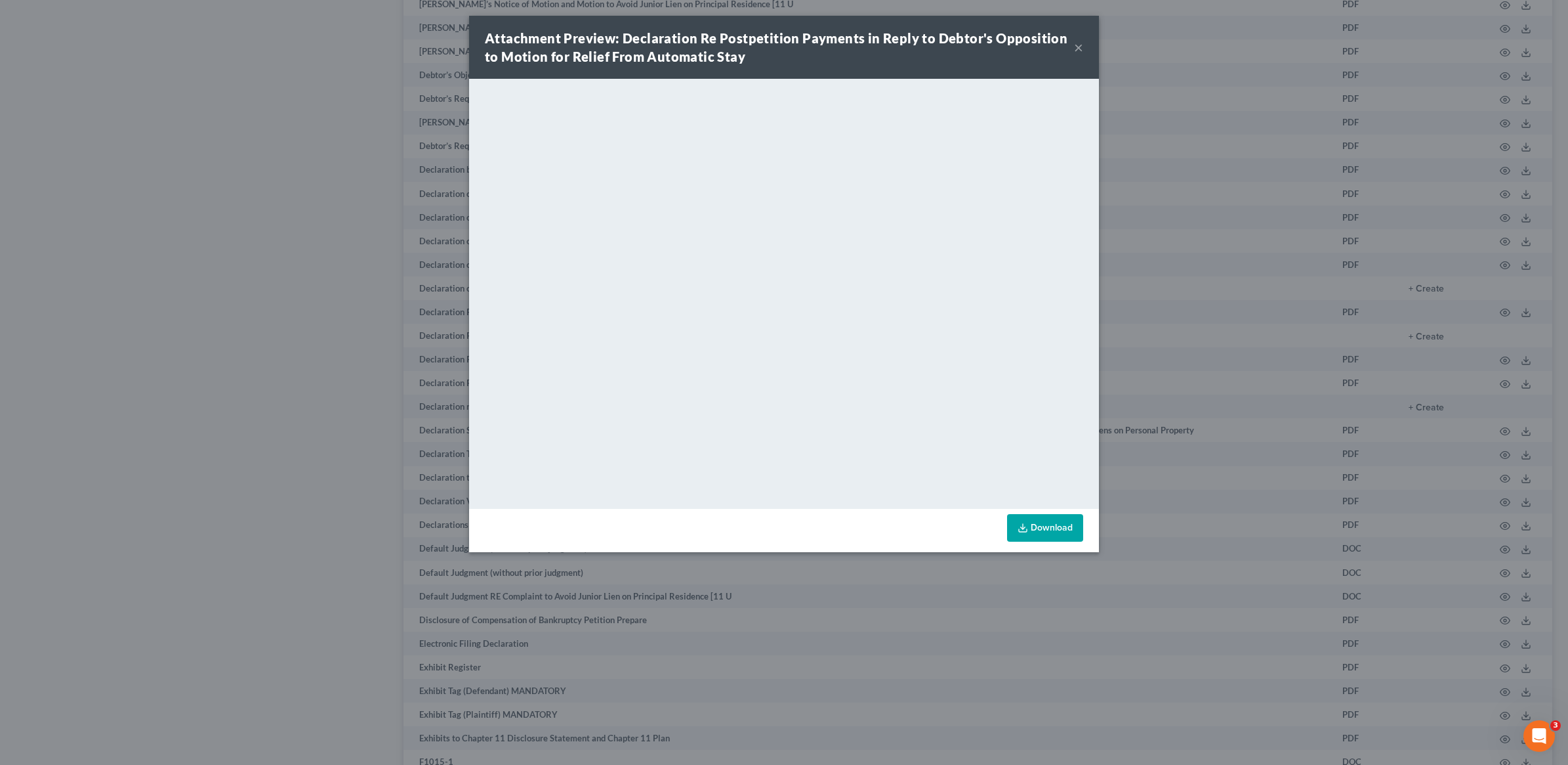
click at [836, 47] on button "×" at bounding box center [1079, 47] width 9 height 16
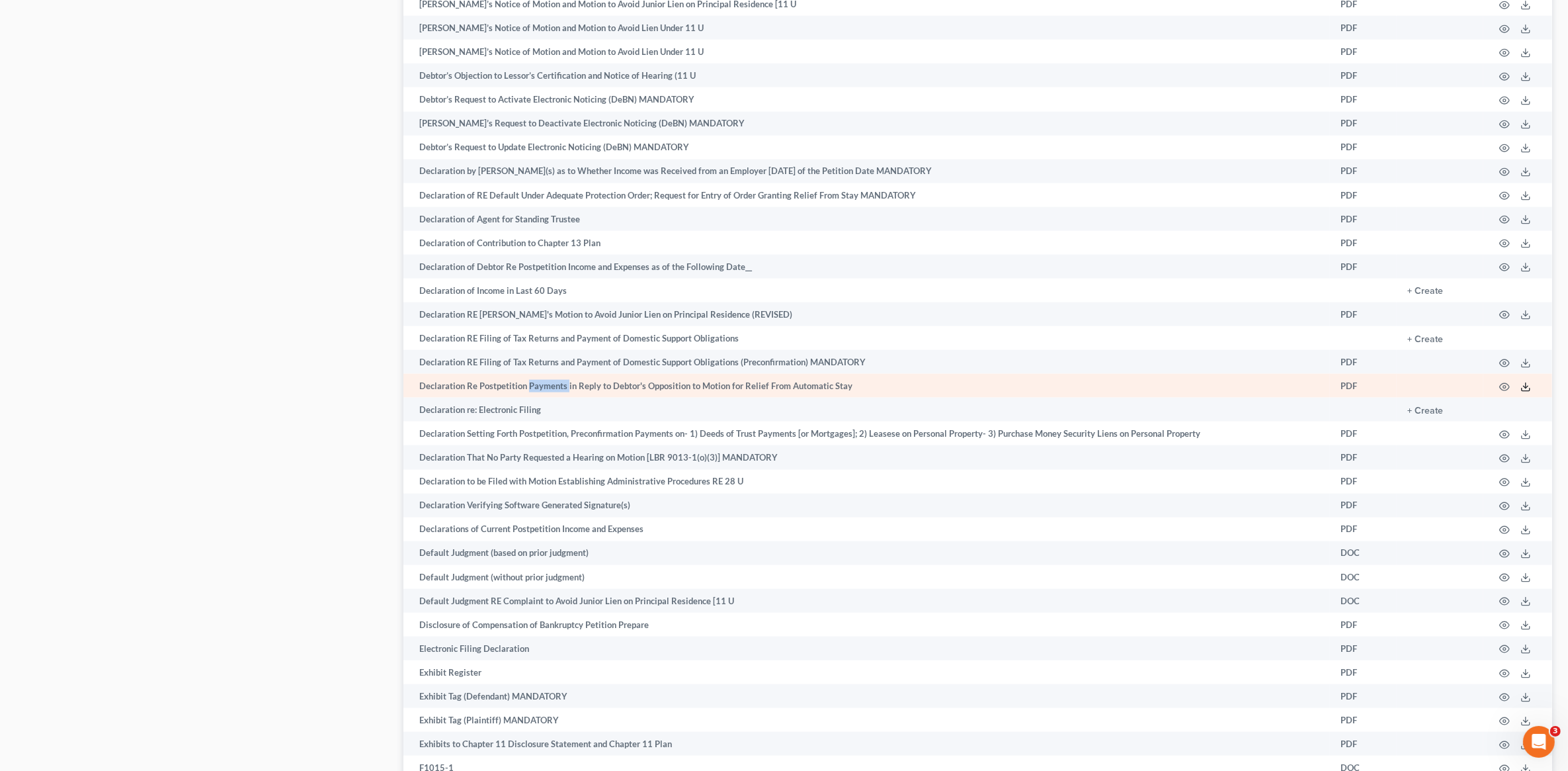
click at [842, 383] on line at bounding box center [1526, 386] width 0 height 5
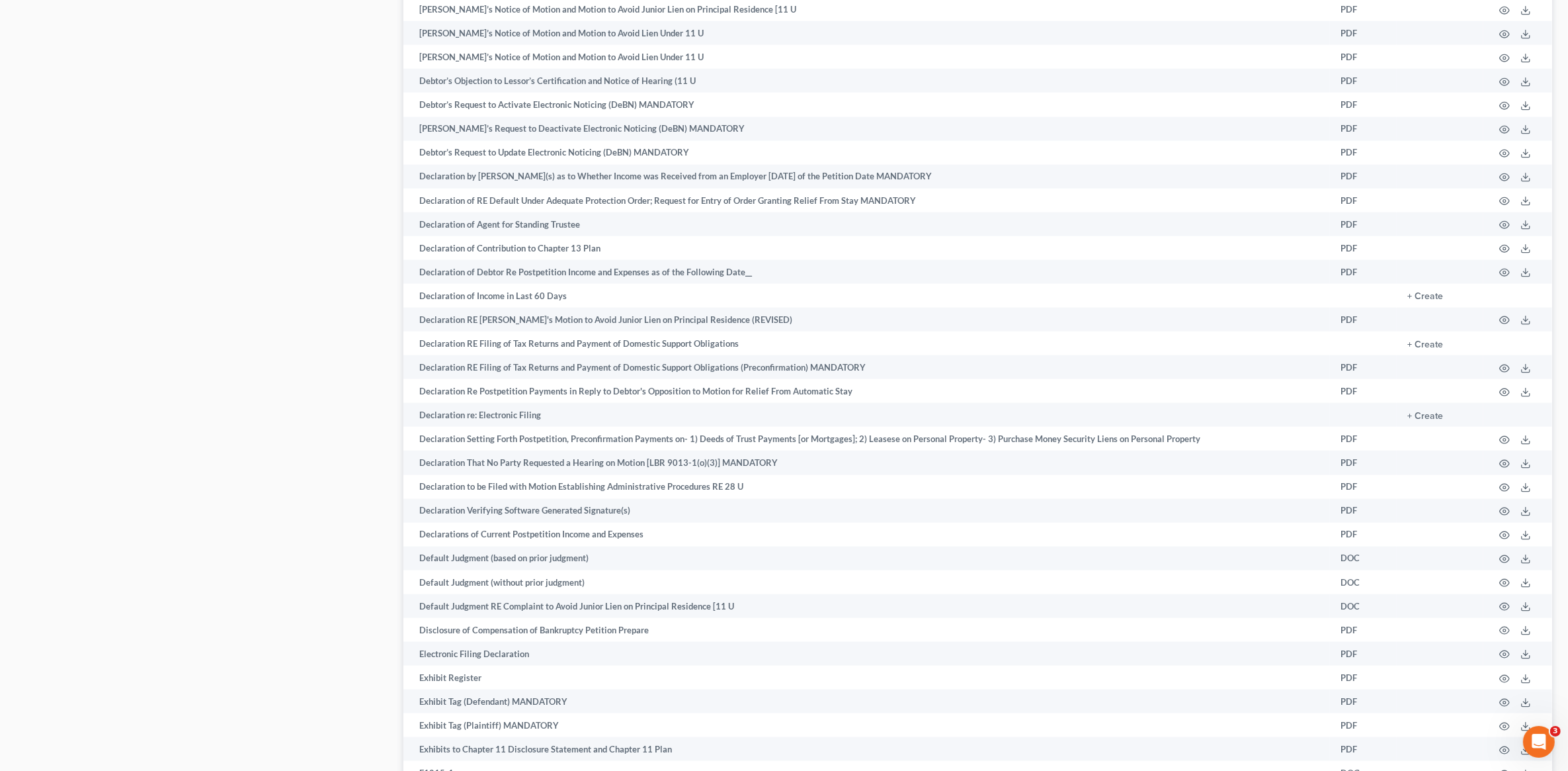
scroll to position [3847, 0]
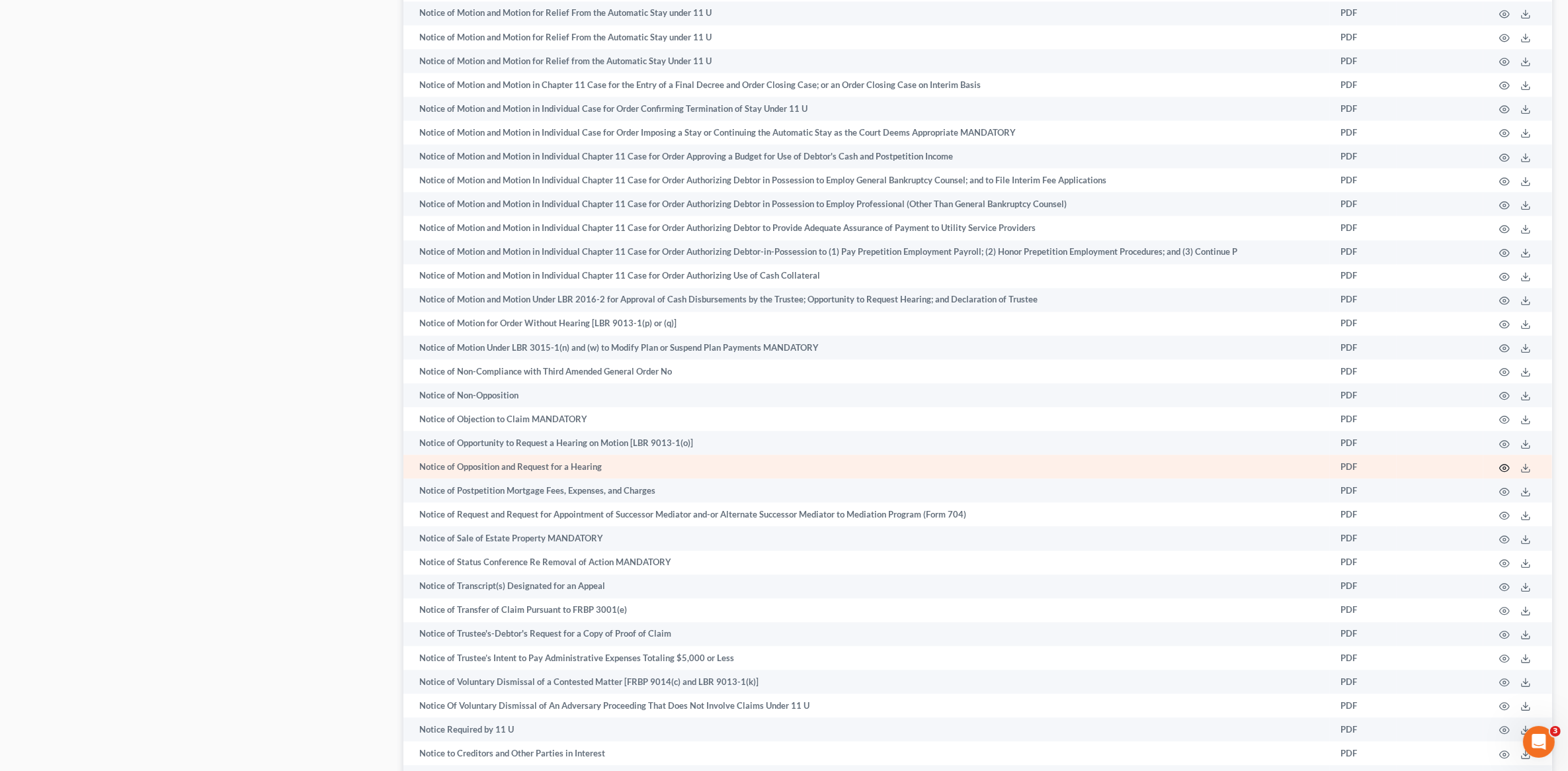
click at [842, 410] on icon "button" at bounding box center [1504, 467] width 11 height 11
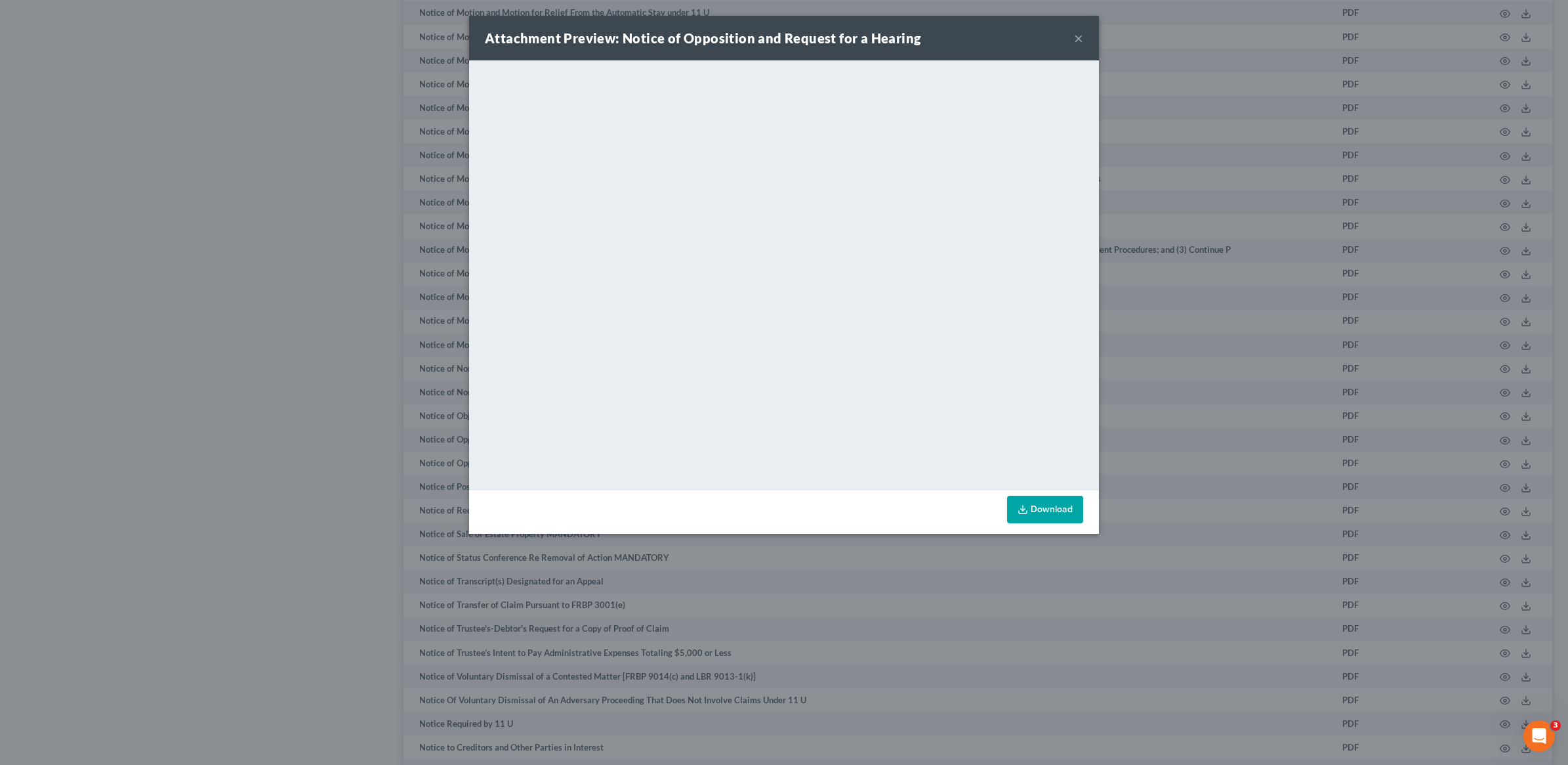
click at [836, 35] on button "×" at bounding box center [1079, 37] width 9 height 16
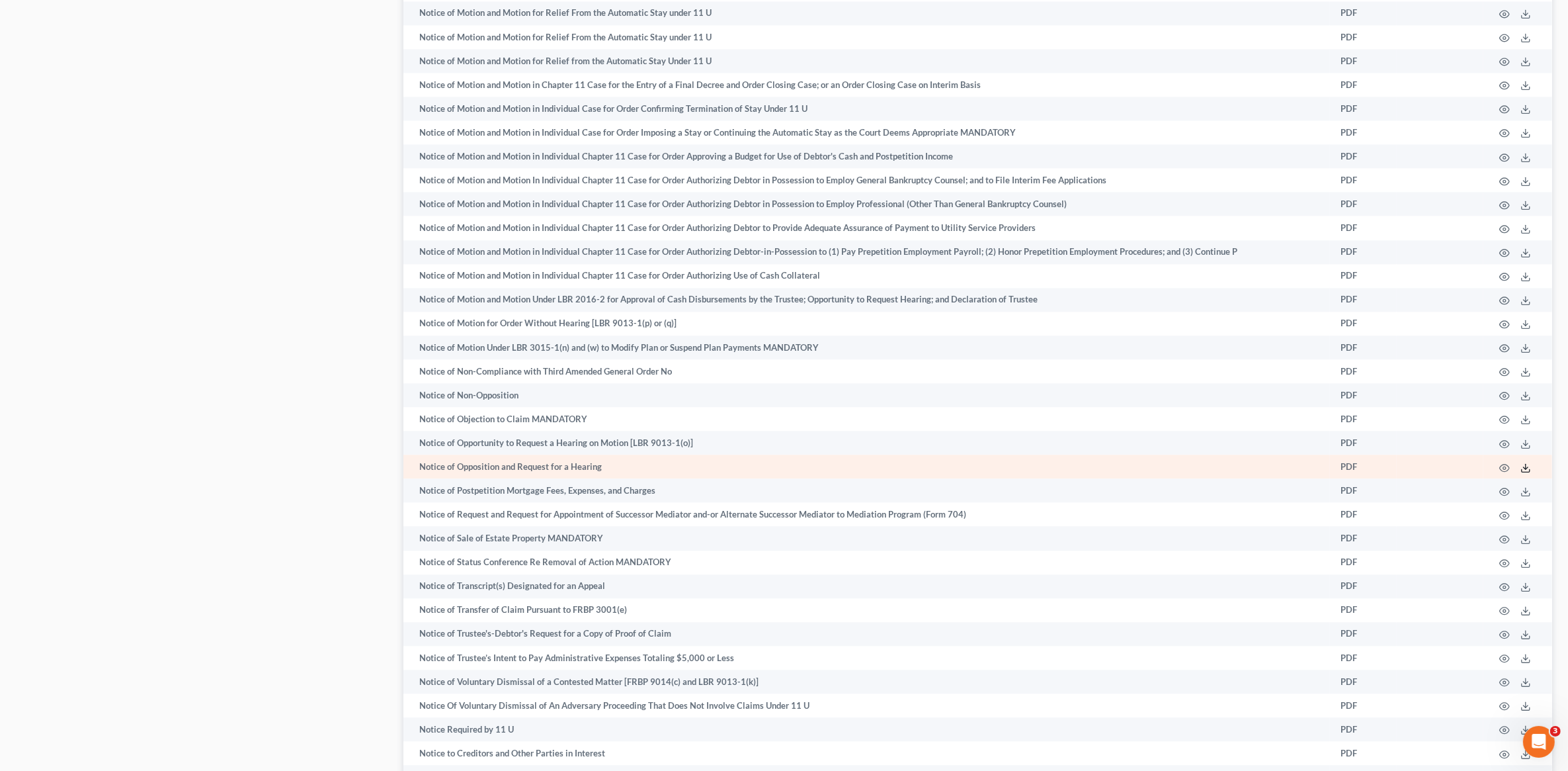
click at [842, 410] on icon at bounding box center [1526, 467] width 11 height 11
